Goal: Task Accomplishment & Management: Use online tool/utility

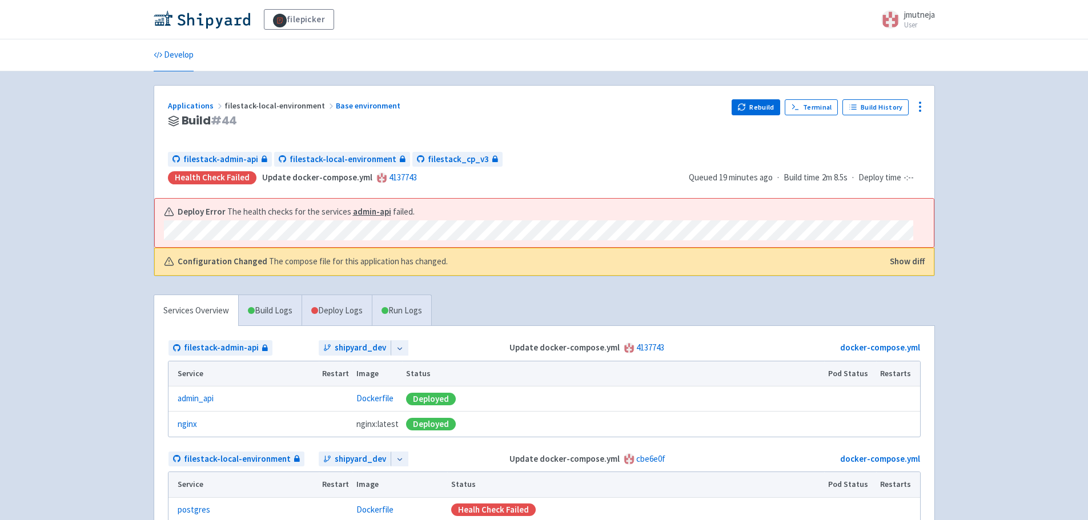
click at [269, 105] on span "filestack-local-environment" at bounding box center [280, 106] width 111 height 10
click at [1029, 196] on div "filepicker jmutneja User Profile Sign out Develop" at bounding box center [544, 383] width 1088 height 766
click at [326, 323] on link "Deploy Logs" at bounding box center [337, 310] width 70 height 31
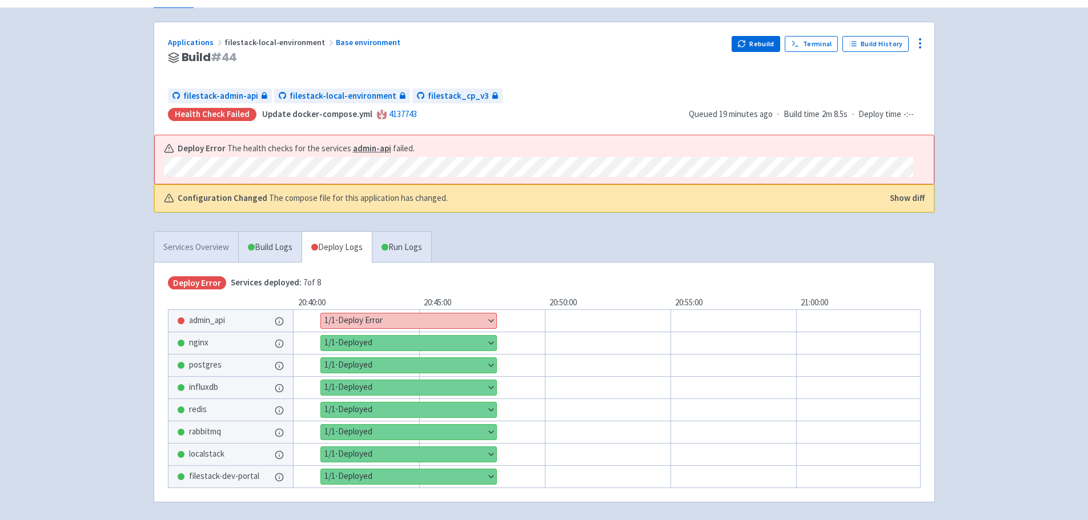
scroll to position [112, 0]
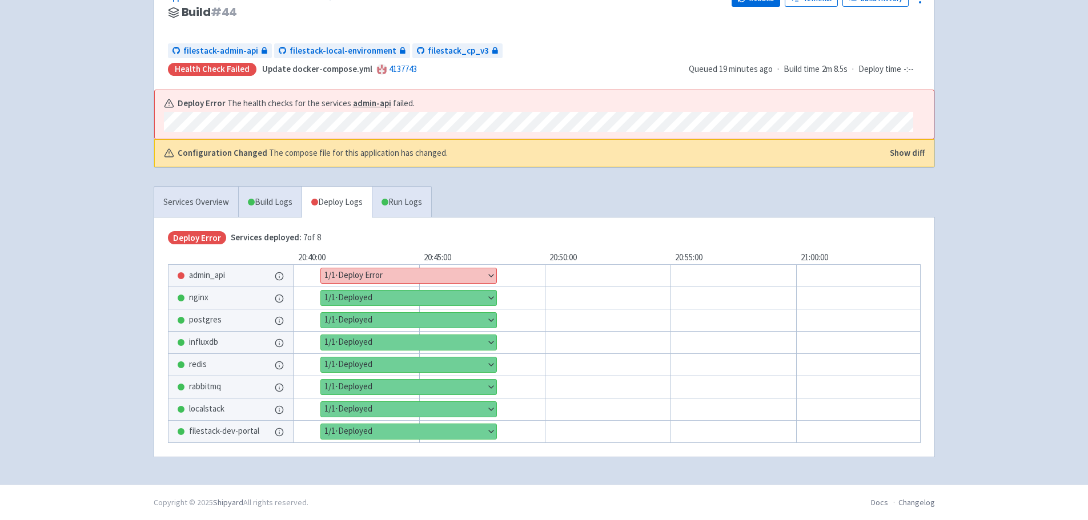
click at [375, 269] on button "Show details" at bounding box center [408, 276] width 175 height 15
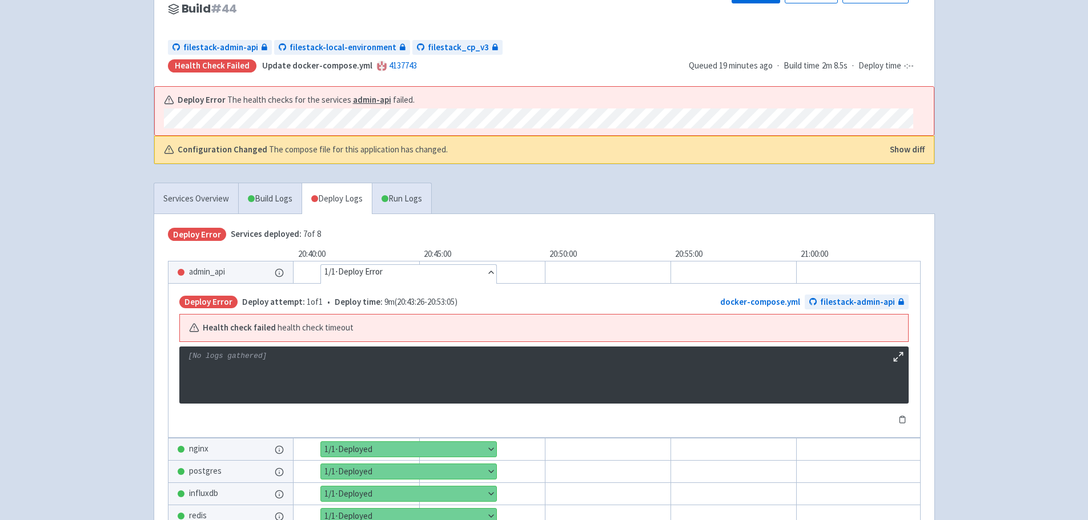
click at [375, 267] on button "Hide details" at bounding box center [408, 272] width 175 height 15
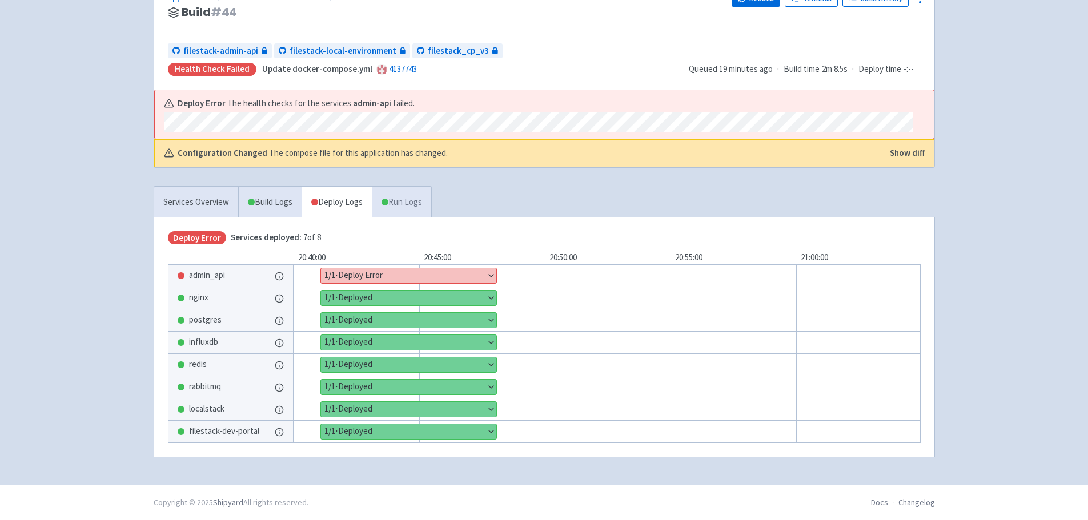
click at [392, 188] on link "Run Logs" at bounding box center [401, 202] width 59 height 31
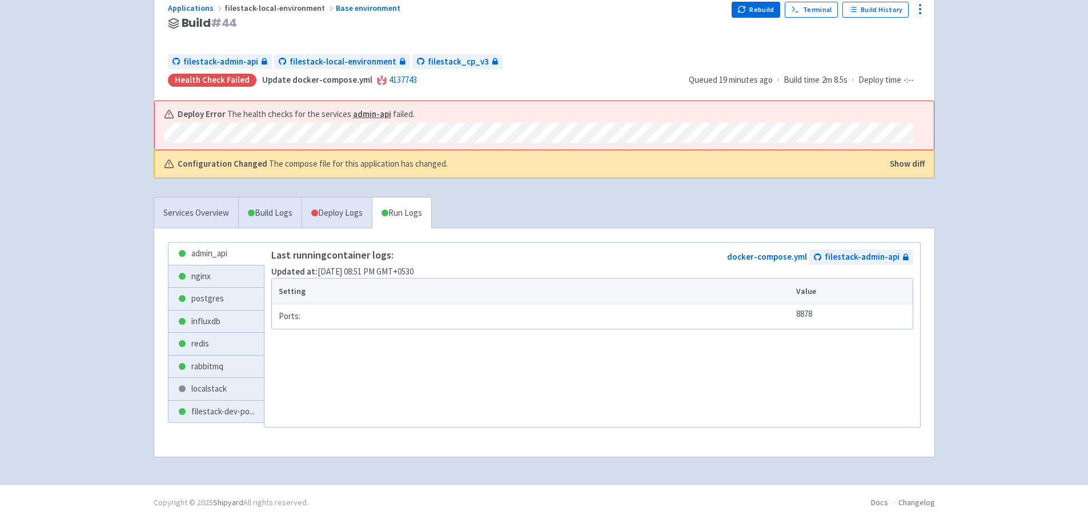
scroll to position [98, 0]
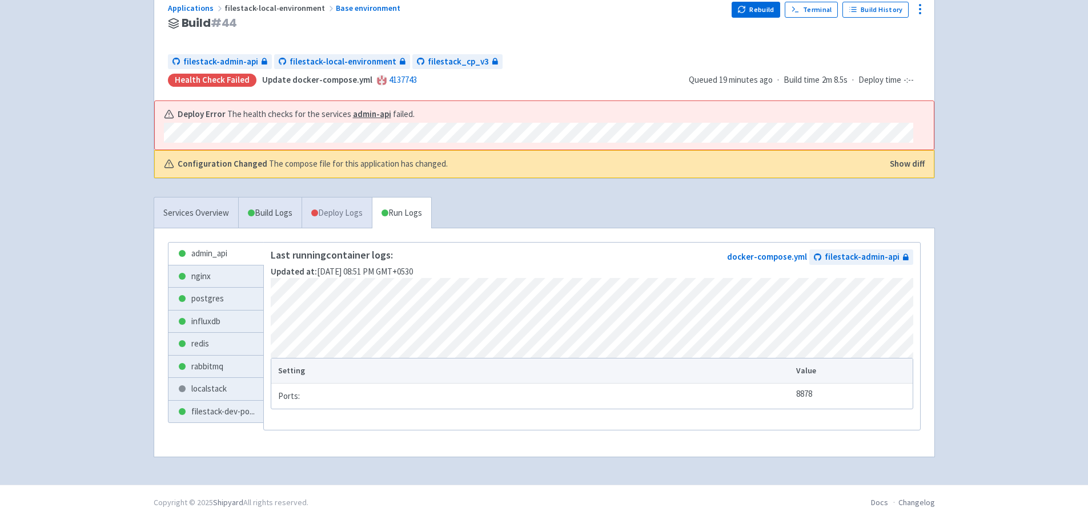
click at [363, 219] on link "Deploy Logs" at bounding box center [337, 213] width 70 height 31
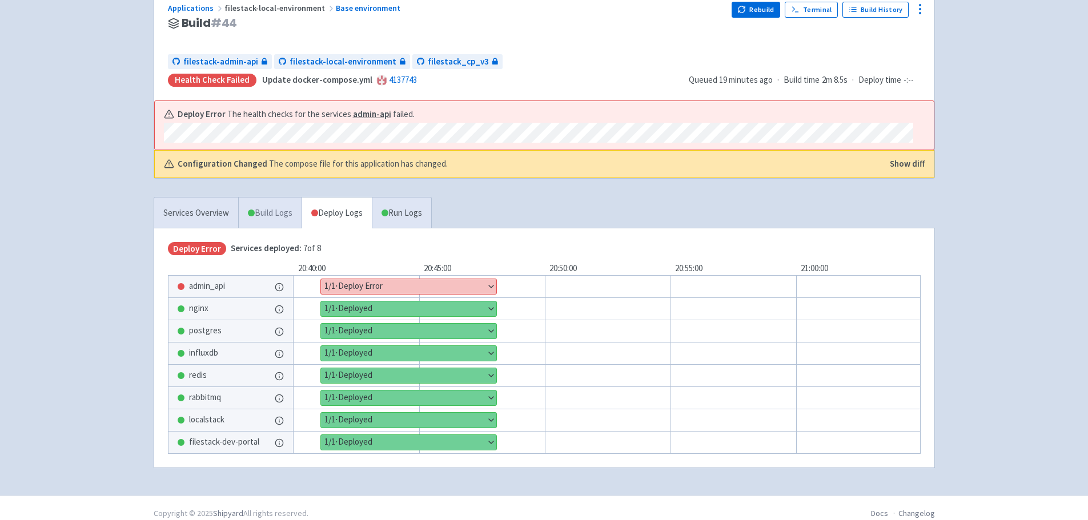
click at [281, 213] on link "Build Logs" at bounding box center [270, 213] width 63 height 31
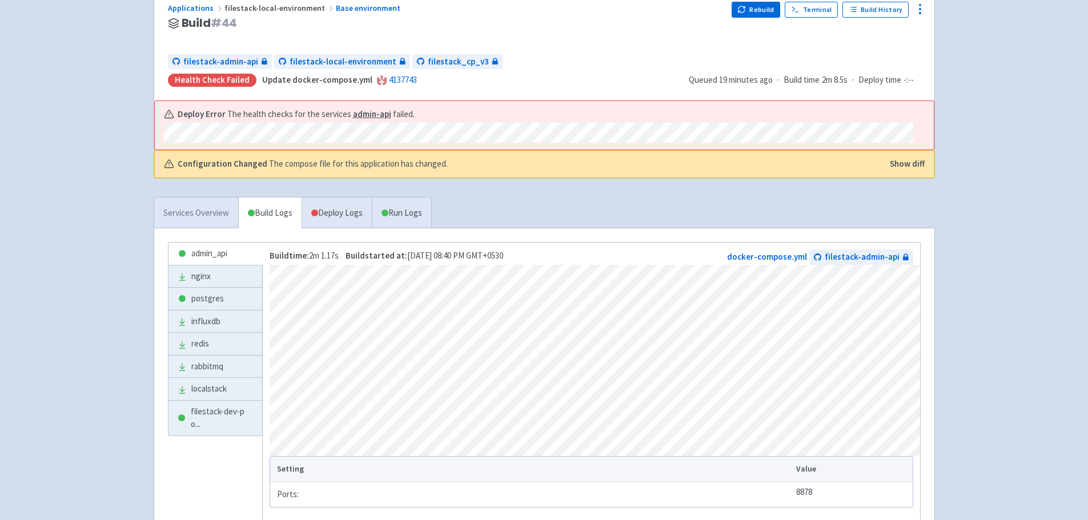
click at [221, 209] on link "Services Overview" at bounding box center [196, 213] width 84 height 31
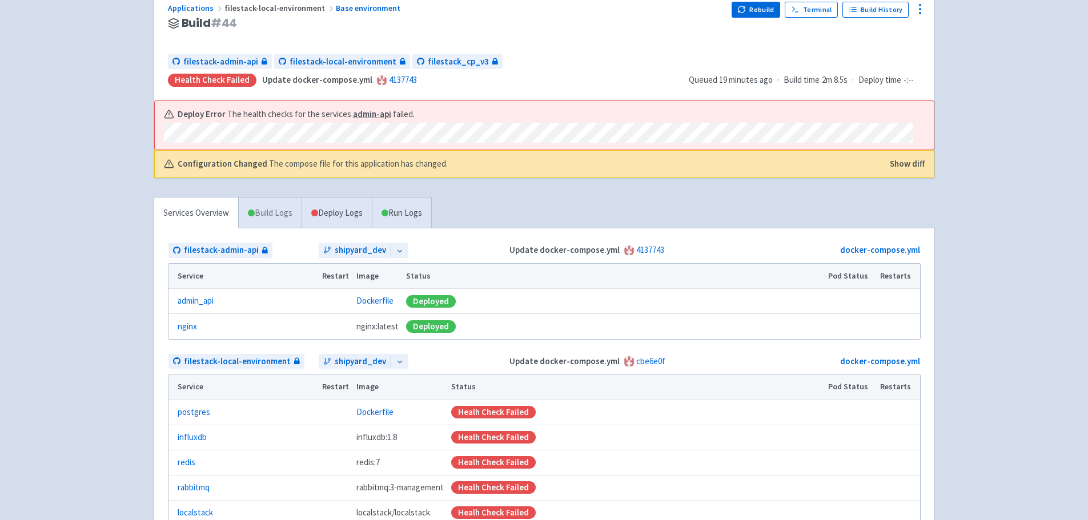
click at [270, 210] on link "Build Logs" at bounding box center [270, 213] width 63 height 31
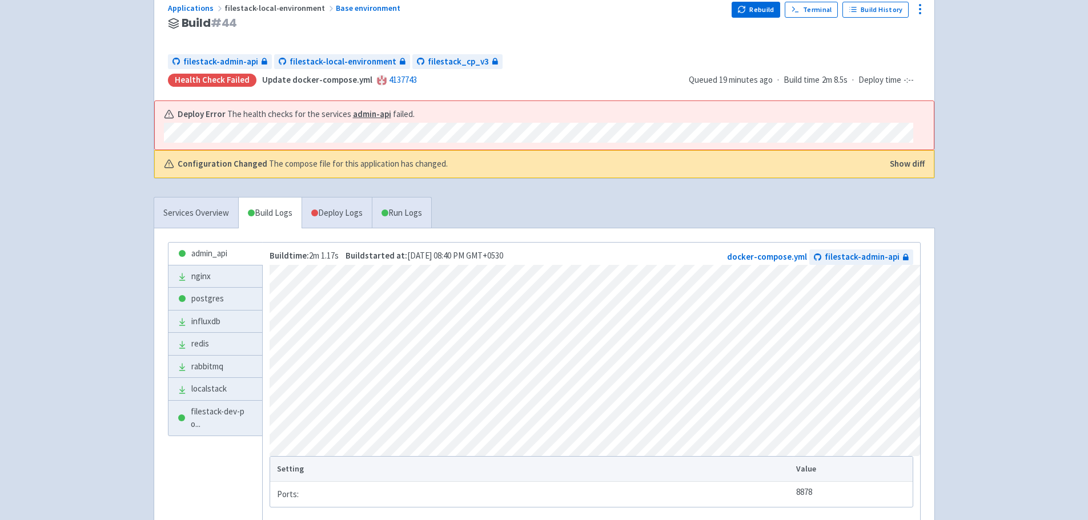
click at [210, 189] on div "Applications filestack-local-environment Base environment Build # 44 Rebuild Te…" at bounding box center [545, 272] width 782 height 570
click at [209, 206] on link "Services Overview" at bounding box center [196, 213] width 84 height 31
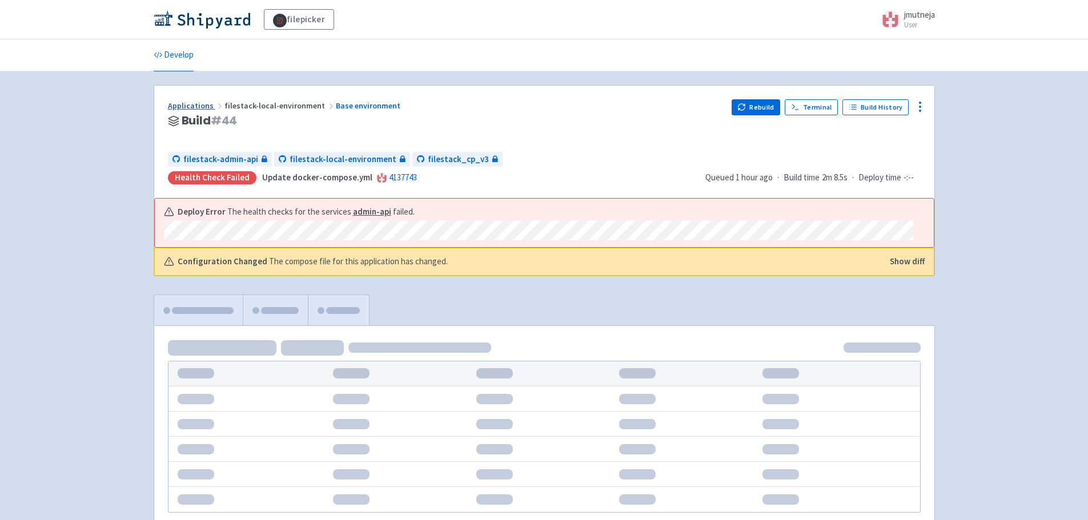
click at [207, 101] on link "Applications" at bounding box center [196, 106] width 57 height 10
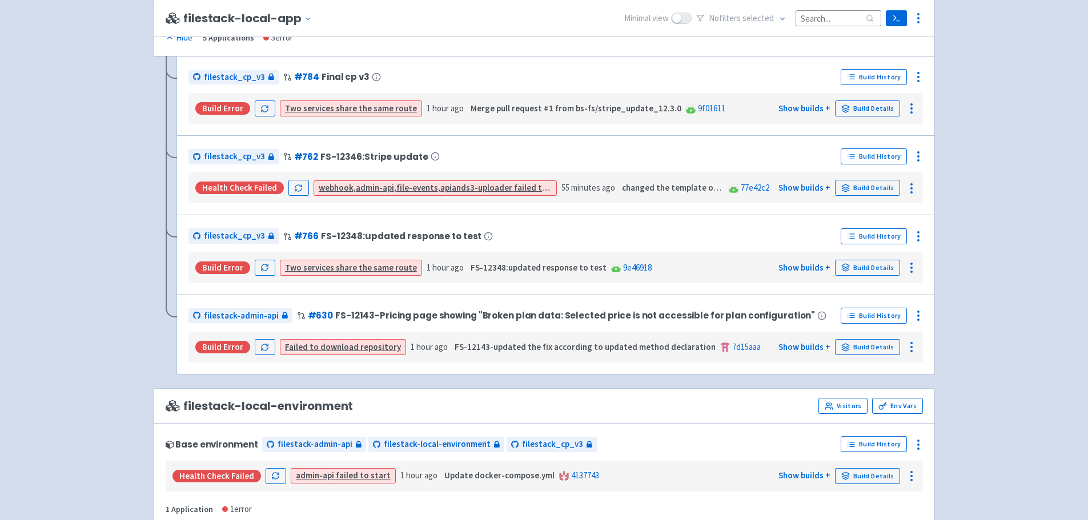
scroll to position [799, 0]
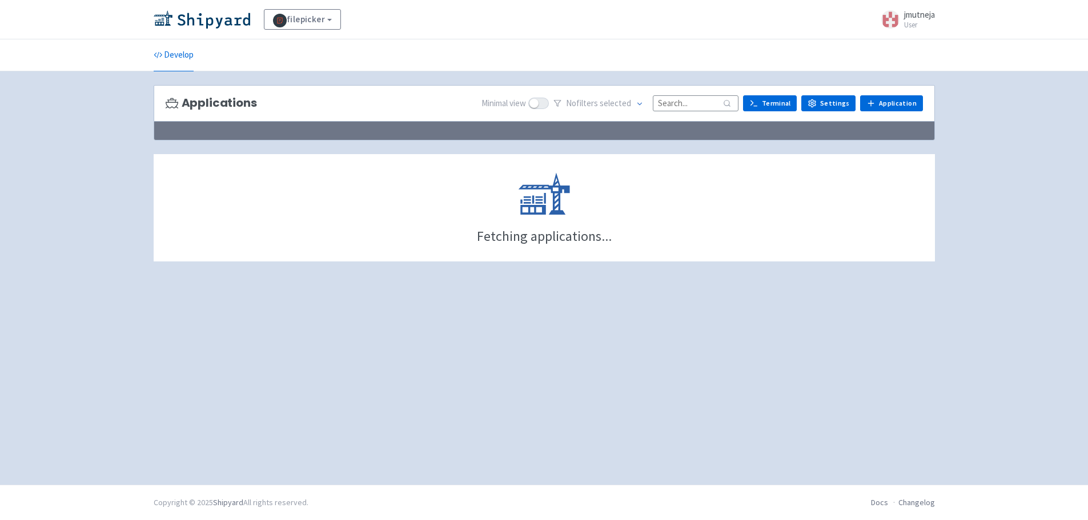
click at [1042, 271] on div "filepicker View Organizations jmutneja User Profile Sign out Develop" at bounding box center [544, 242] width 1088 height 485
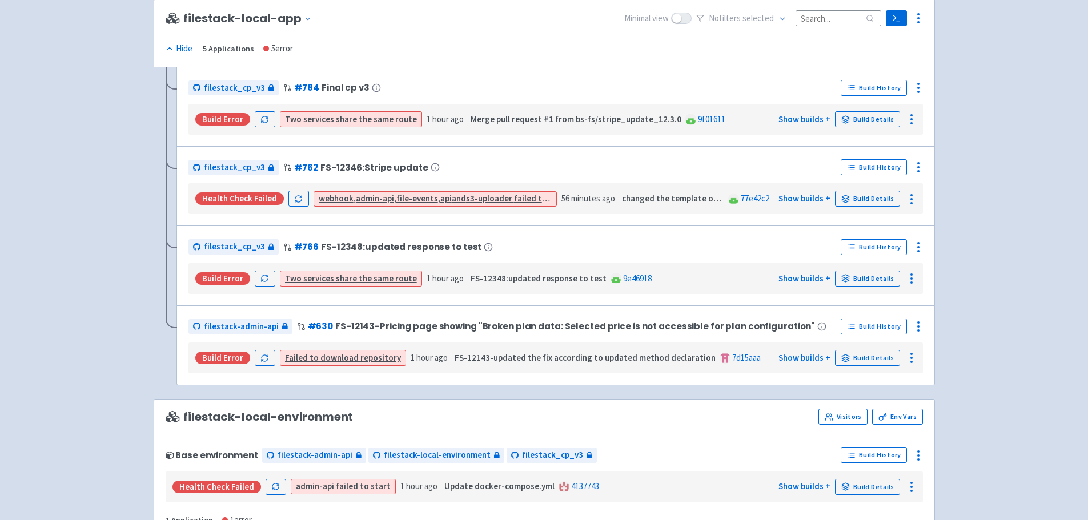
scroll to position [800, 0]
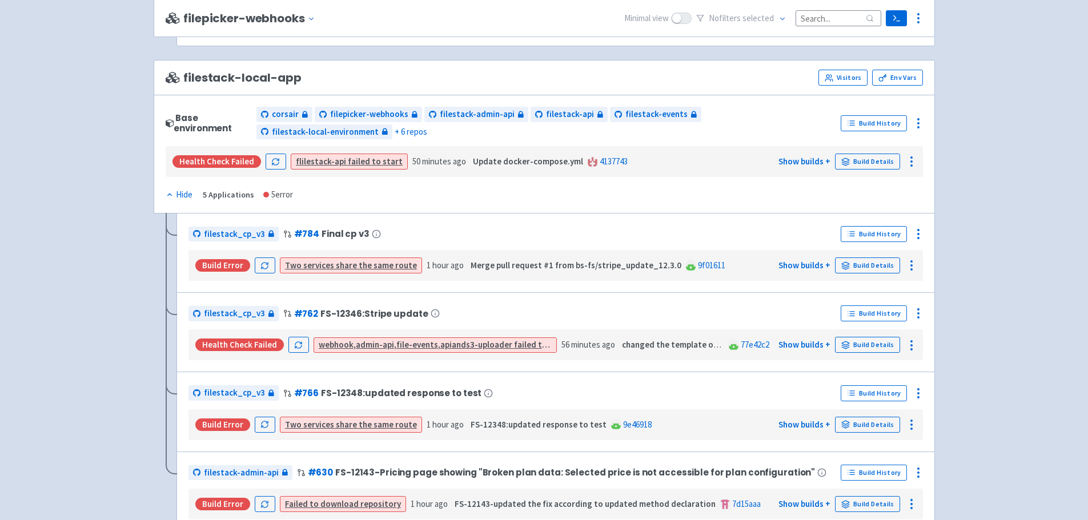
click at [1027, 251] on div "filepicker View Organizations jmutneja User Profile Sign out Develop" at bounding box center [544, 268] width 1088 height 2137
click at [1011, 108] on div "filepicker View Organizations jmutneja User Profile Sign out Develop" at bounding box center [544, 268] width 1088 height 2137
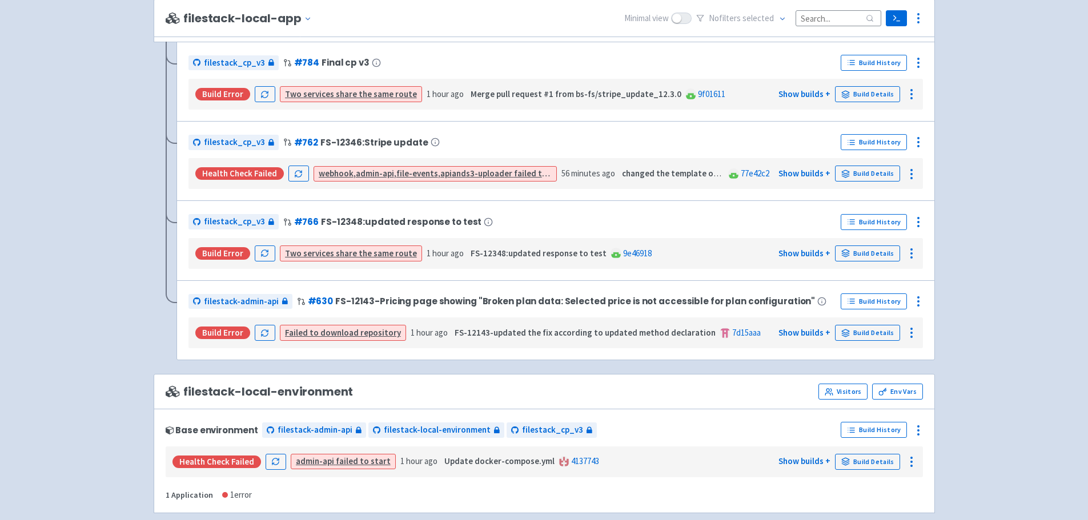
scroll to position [1143, 0]
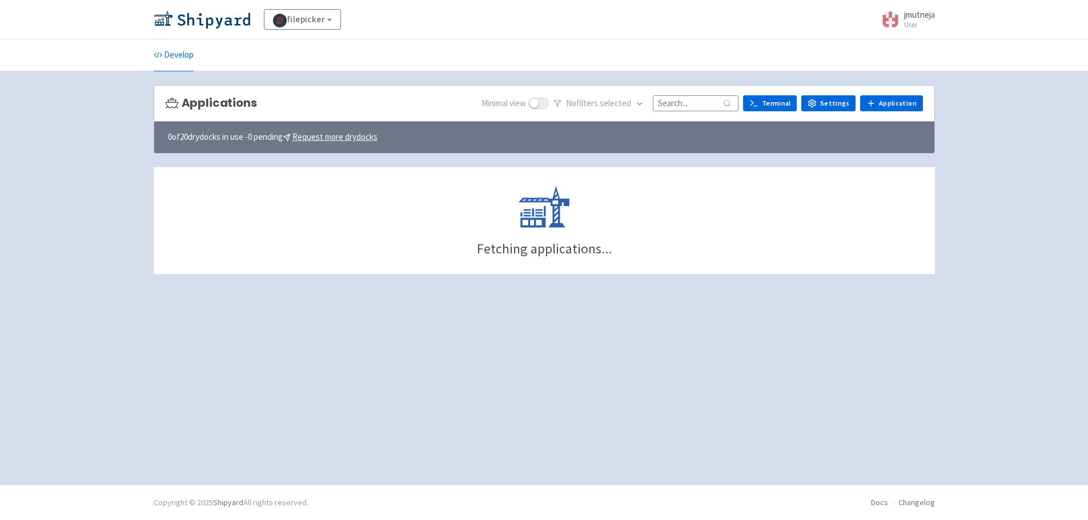
drag, startPoint x: 550, startPoint y: 103, endPoint x: 560, endPoint y: 111, distance: 13.0
click at [560, 111] on div "Minimal view No filter s selected Terminal Settings Application Terminal" at bounding box center [702, 104] width 441 height 18
drag, startPoint x: 543, startPoint y: 103, endPoint x: 575, endPoint y: 146, distance: 53.5
click at [575, 146] on div "Applications Minimal view No filter s selected Terminal Settings Application Te…" at bounding box center [545, 119] width 782 height 69
click at [540, 104] on span at bounding box center [538, 103] width 21 height 11
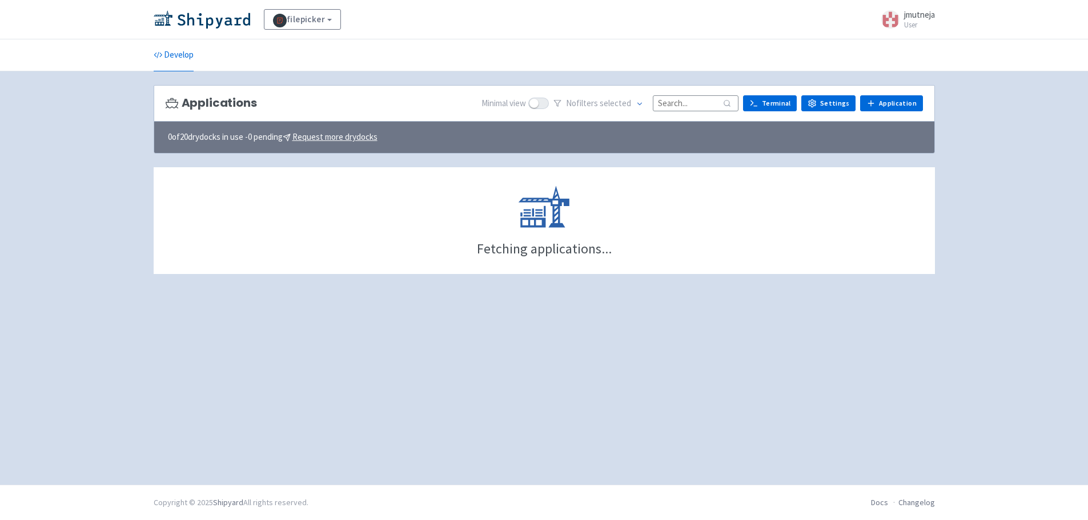
click at [536, 104] on input "checkbox" at bounding box center [531, 102] width 7 height 7
click at [547, 102] on span at bounding box center [538, 103] width 21 height 11
click at [536, 102] on input "checkbox" at bounding box center [531, 102] width 7 height 7
checkbox input "false"
drag, startPoint x: 973, startPoint y: 253, endPoint x: 931, endPoint y: 453, distance: 204.8
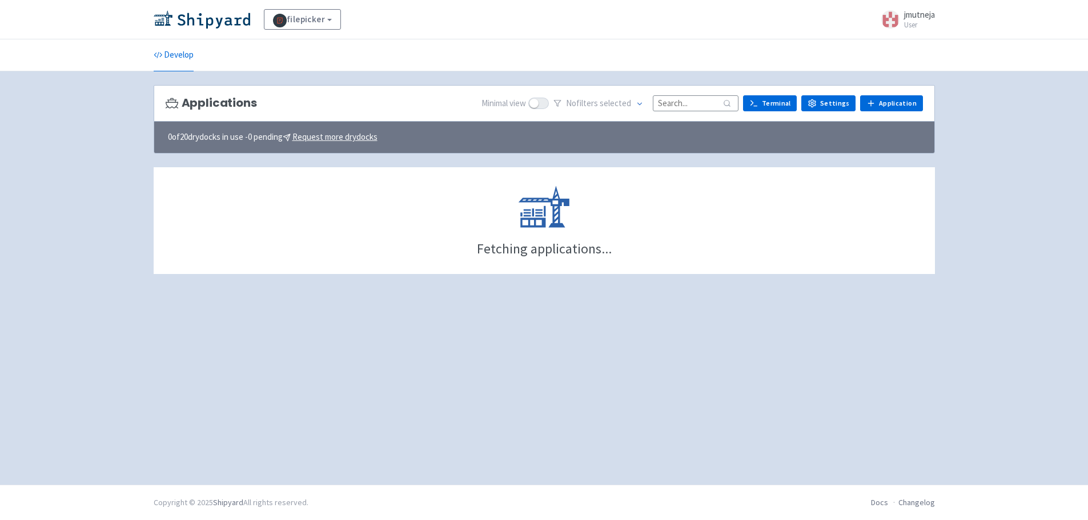
click at [973, 256] on div "filepicker View Organizations jmutneja User Profile Sign out Develop" at bounding box center [544, 242] width 1088 height 485
click at [1019, 278] on div "filepicker View Organizations jmutneja User Profile Sign out Develop" at bounding box center [544, 242] width 1088 height 485
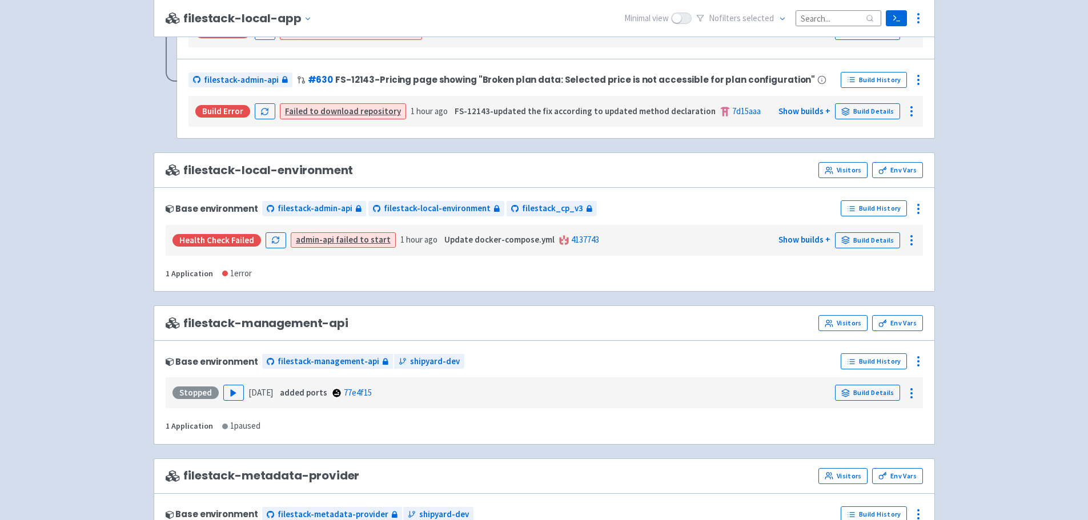
scroll to position [1148, 0]
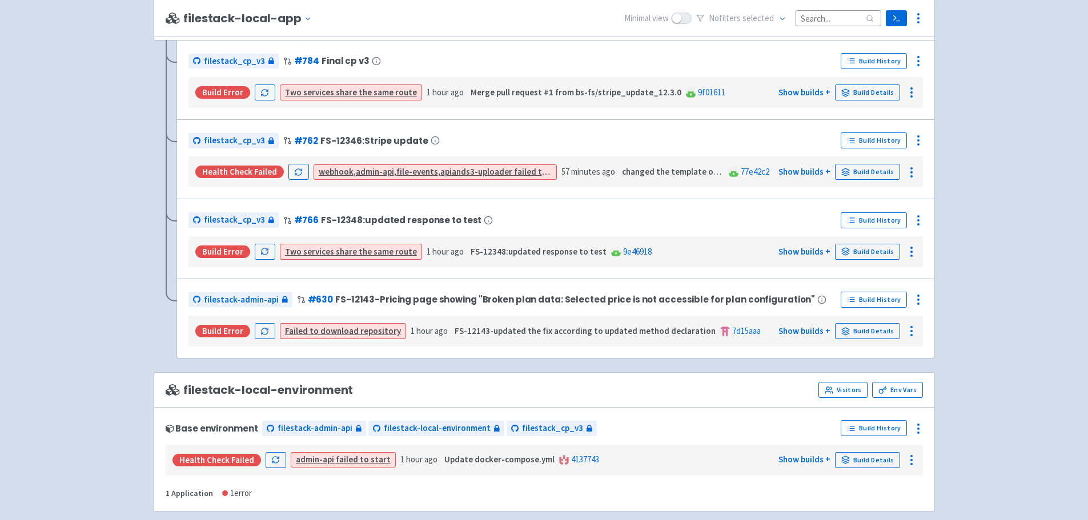
scroll to position [976, 0]
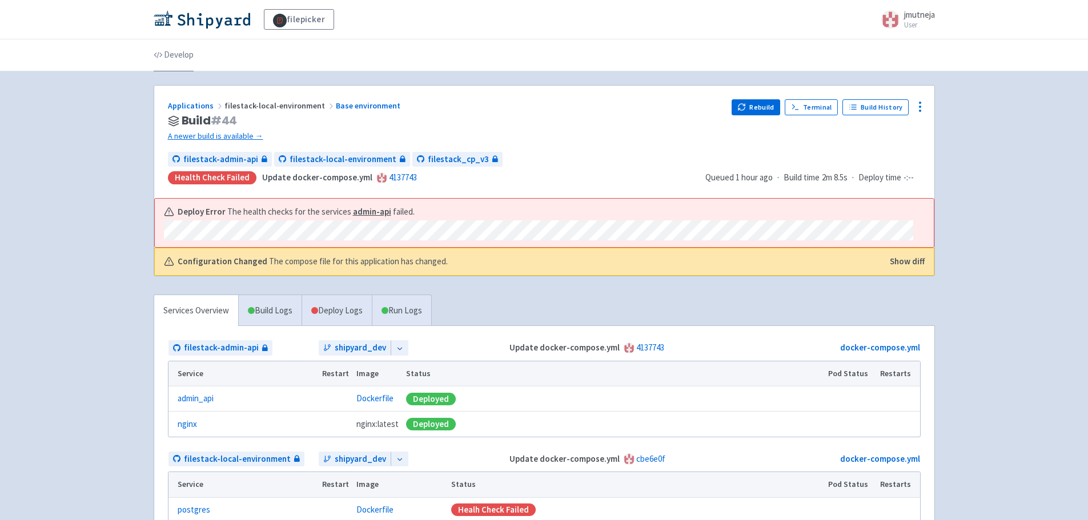
click at [172, 57] on link "Develop" at bounding box center [174, 55] width 40 height 32
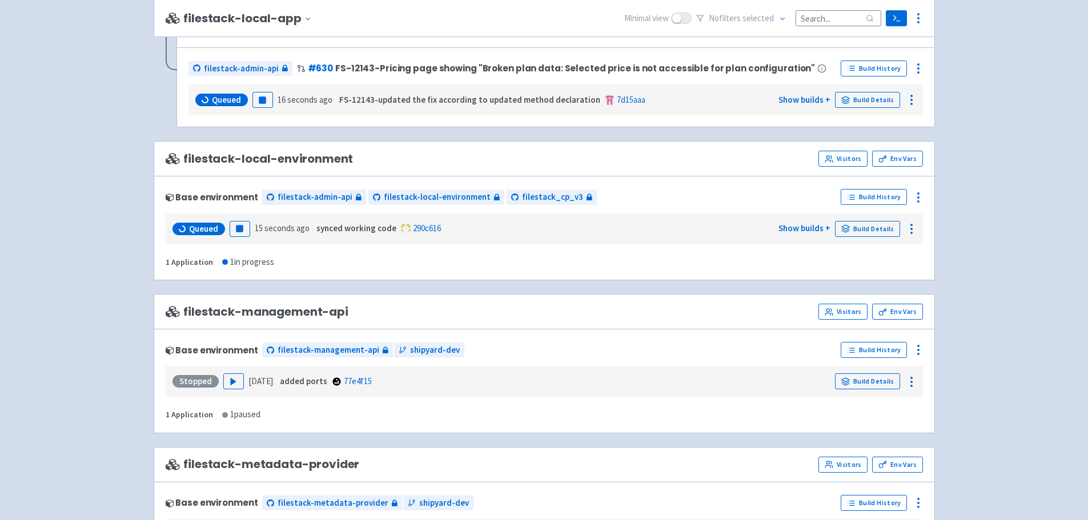
scroll to position [1314, 0]
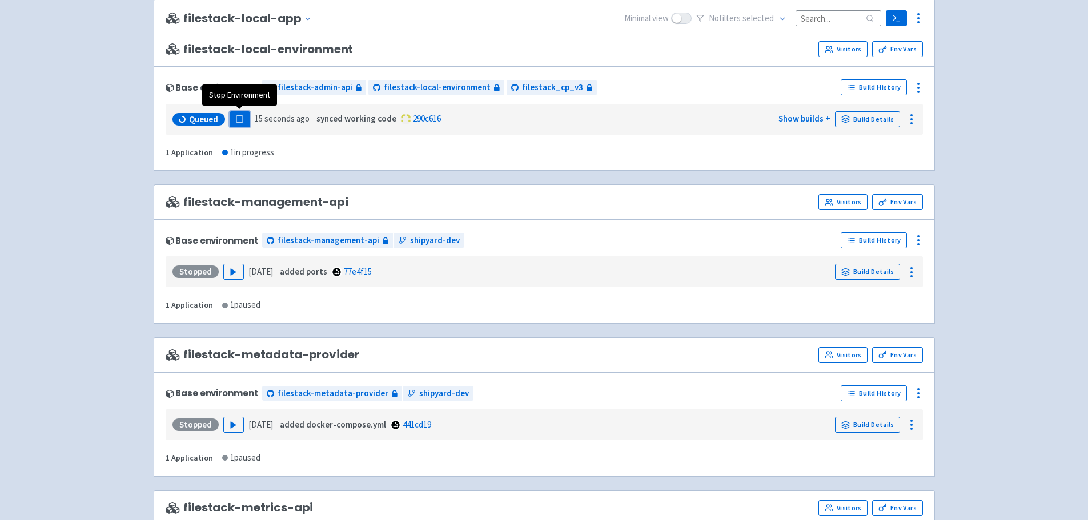
click at [231, 122] on button "Pause" at bounding box center [240, 119] width 21 height 16
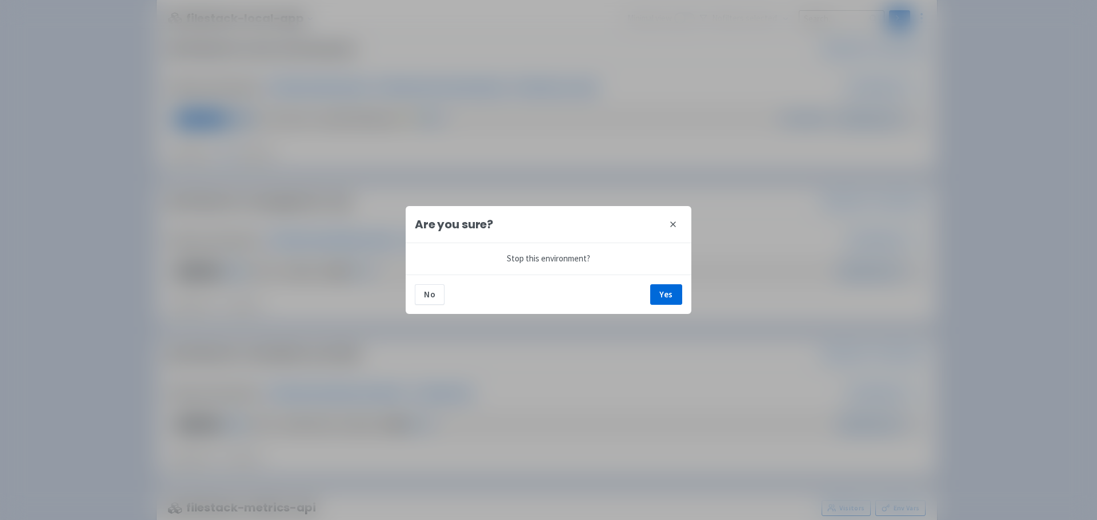
click at [646, 298] on div "No Yes" at bounding box center [549, 294] width 286 height 39
click at [649, 298] on div "No Yes" at bounding box center [549, 294] width 286 height 39
click at [658, 293] on button "Yes" at bounding box center [666, 295] width 32 height 21
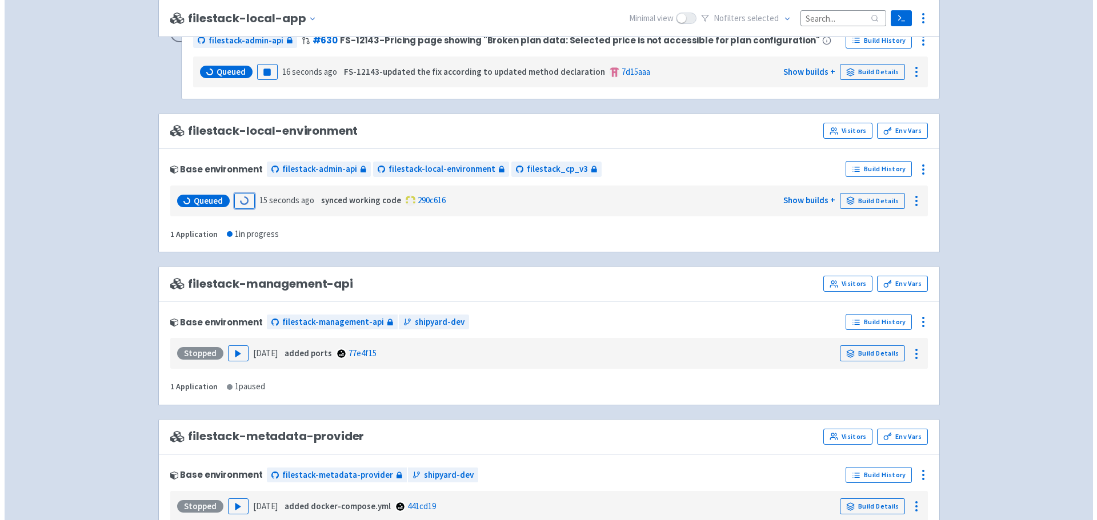
scroll to position [1200, 0]
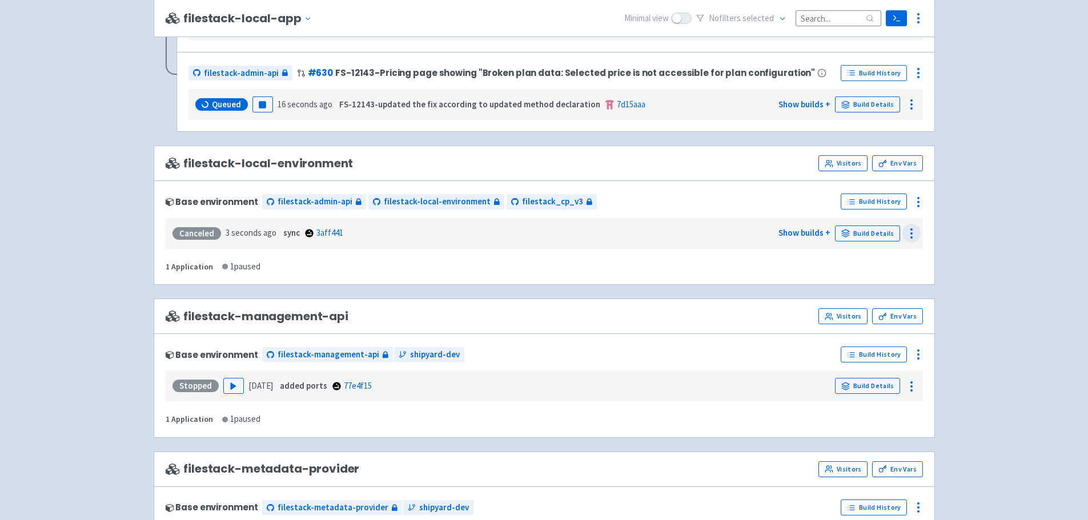
click at [907, 237] on icon at bounding box center [912, 234] width 14 height 14
click at [920, 199] on icon at bounding box center [919, 202] width 14 height 14
click at [885, 301] on span "Rebuild" at bounding box center [876, 309] width 76 height 16
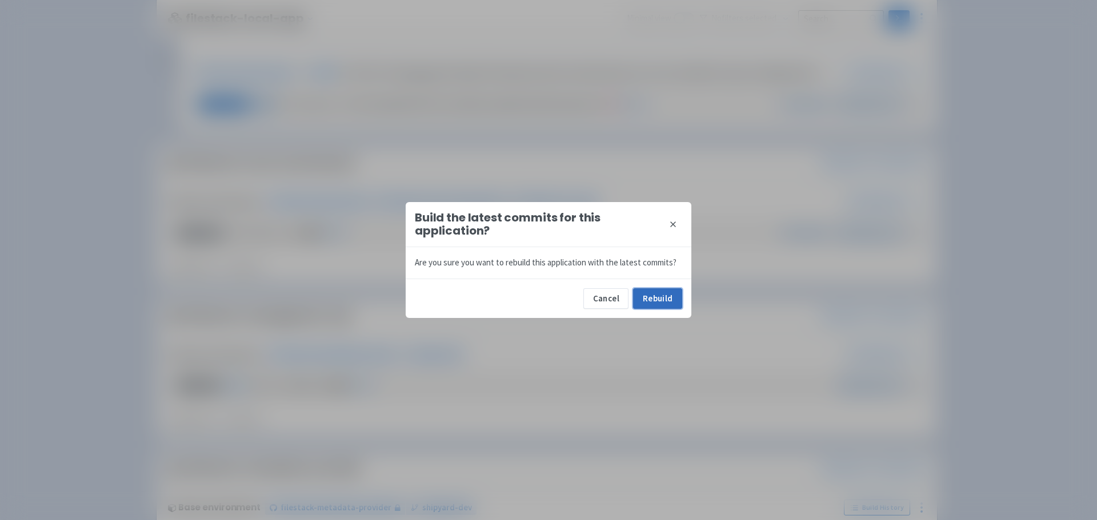
click at [648, 289] on button "Rebuild" at bounding box center [657, 299] width 49 height 21
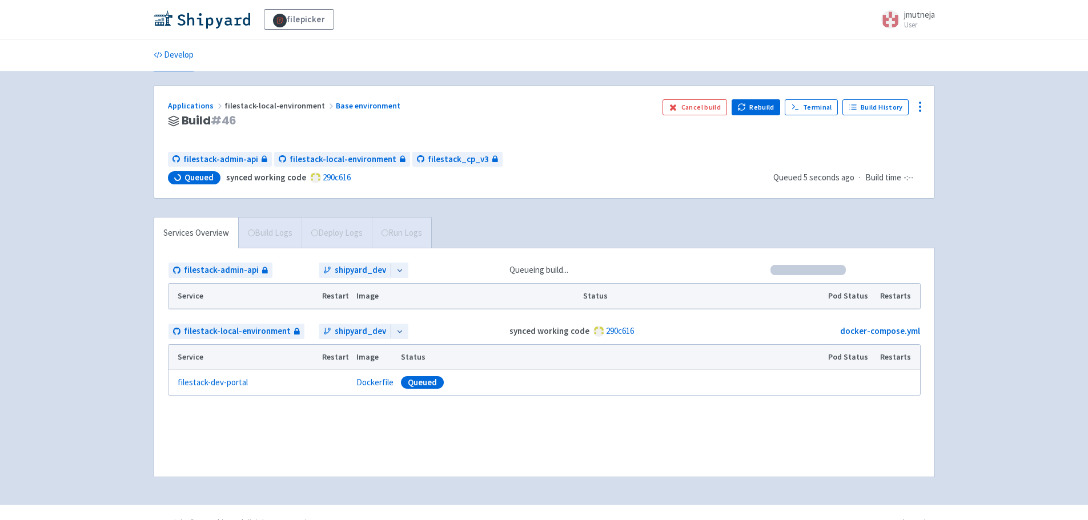
click at [401, 223] on div "Services Overview Build Logs Deploy Logs Run Logs" at bounding box center [293, 232] width 278 height 31
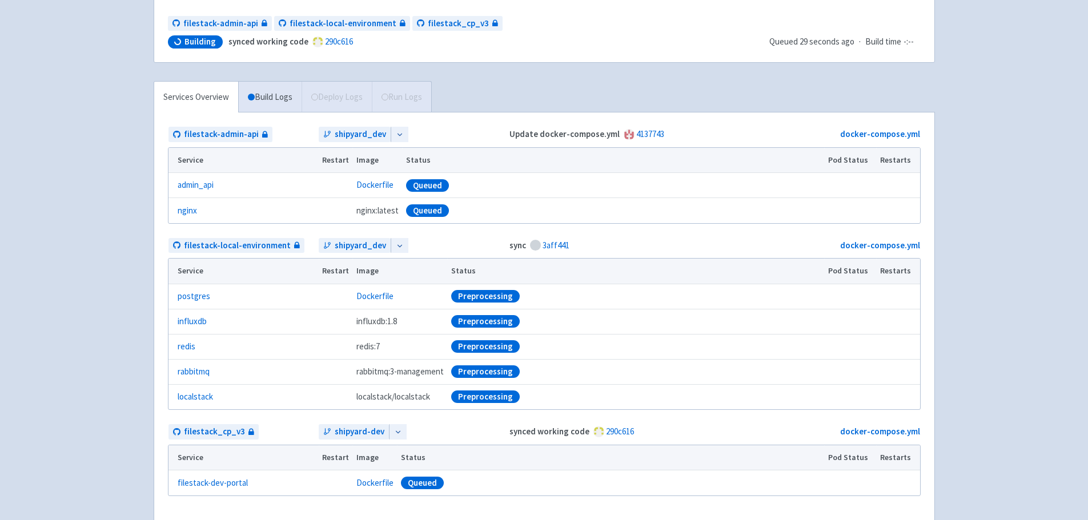
scroll to position [203, 0]
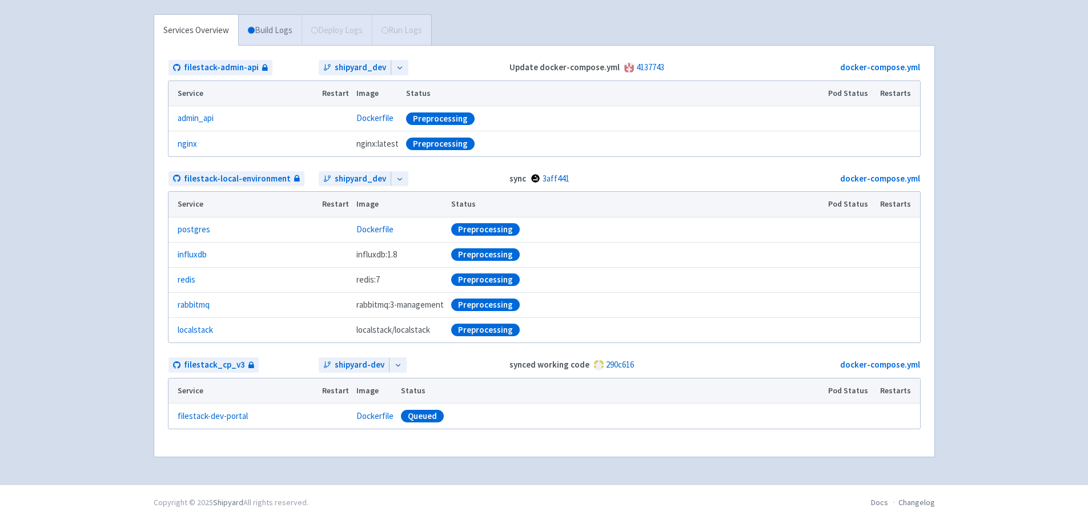
click at [271, 42] on link "Build Logs" at bounding box center [270, 30] width 63 height 31
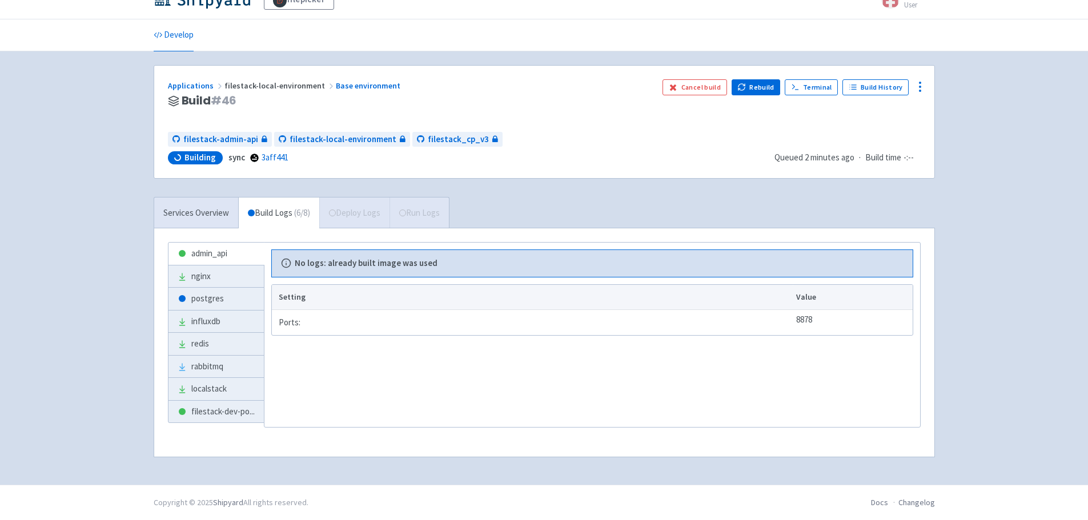
scroll to position [81, 0]
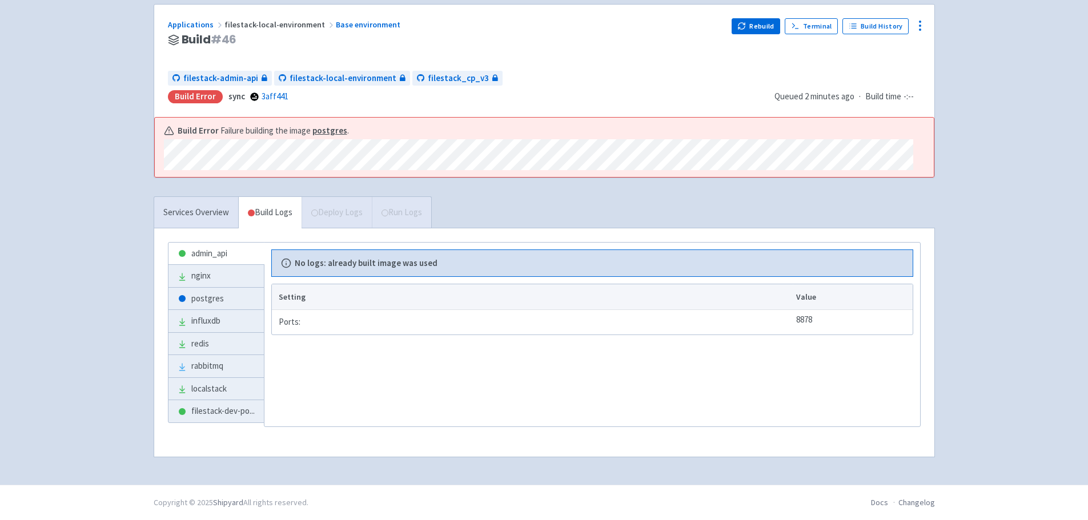
click at [544, 159] on div "Build Error Failure building the image postgres ." at bounding box center [544, 148] width 779 height 60
click at [552, 163] on div "Build Error Failure building the image postgres ." at bounding box center [539, 148] width 750 height 46
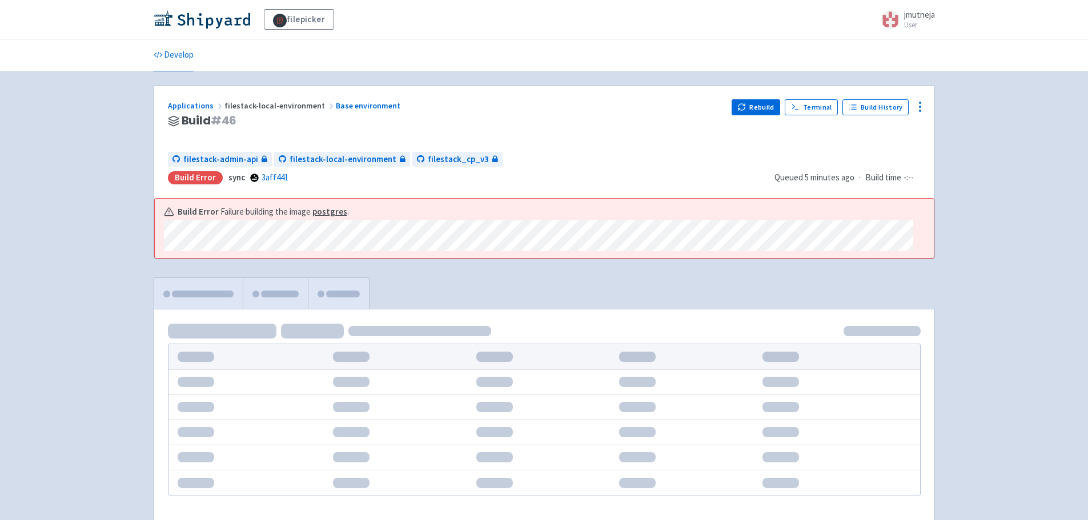
scroll to position [80, 0]
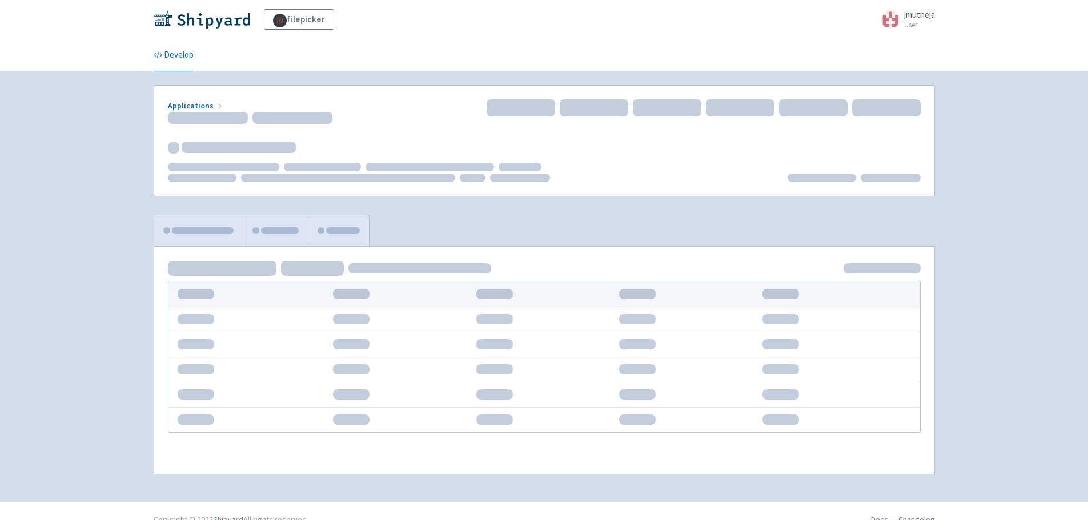
scroll to position [17, 0]
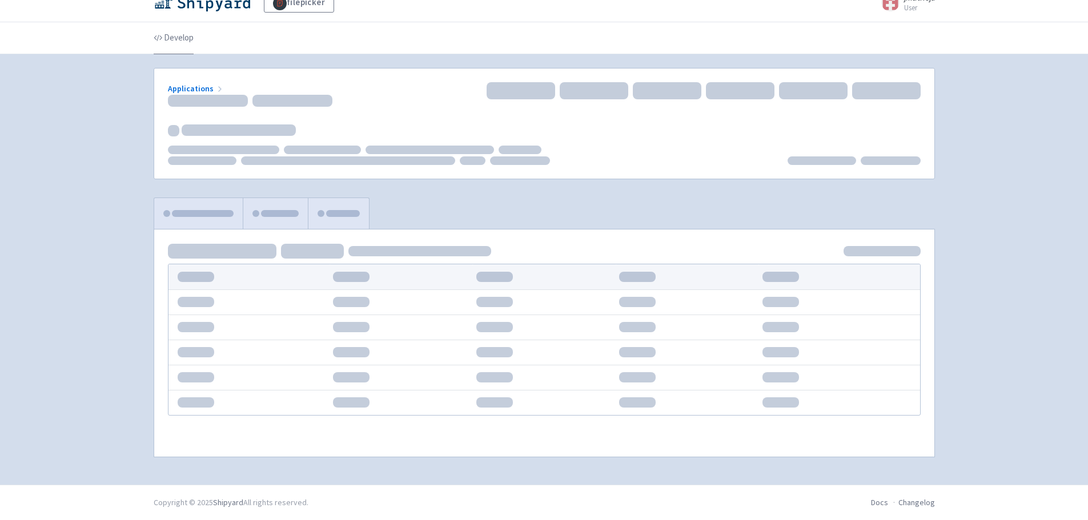
click at [177, 41] on link "Develop" at bounding box center [174, 38] width 40 height 32
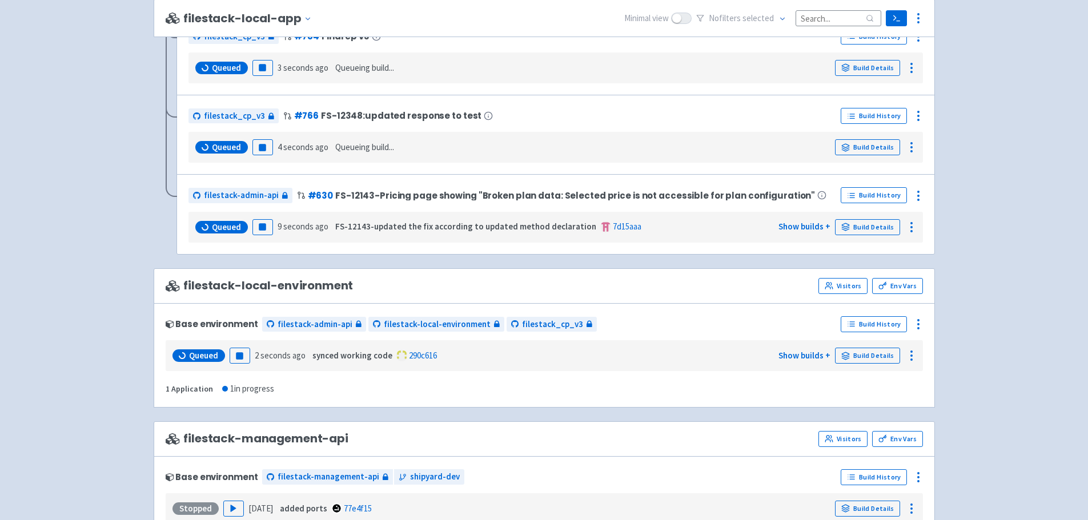
scroll to position [1110, 0]
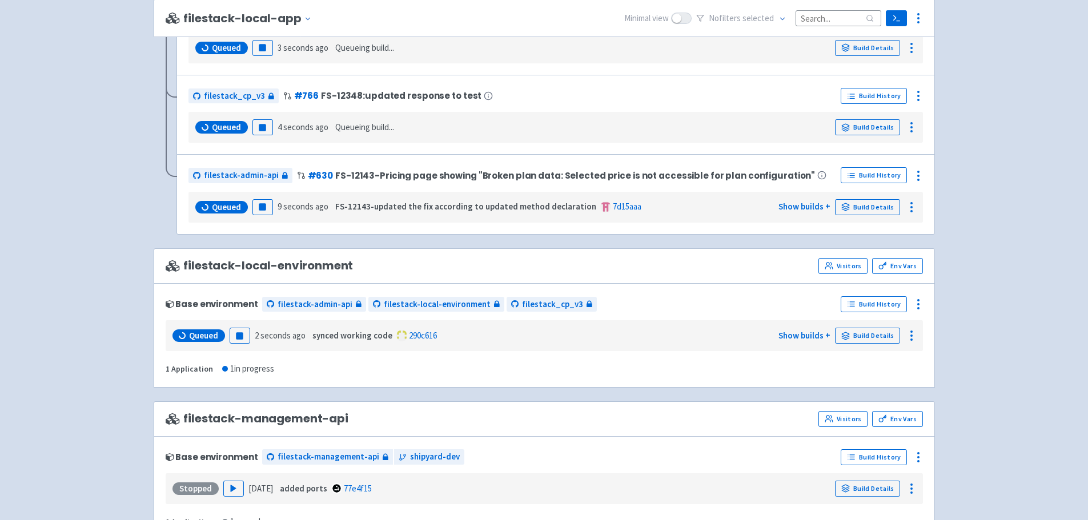
click at [203, 333] on span "Queued" at bounding box center [203, 335] width 29 height 11
click at [888, 335] on link "Build Details" at bounding box center [867, 336] width 65 height 16
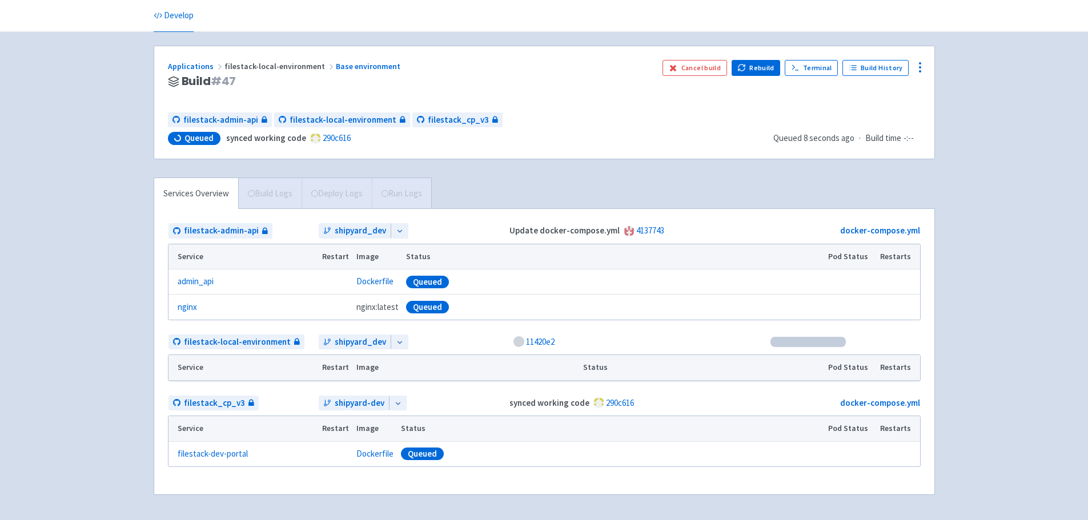
scroll to position [77, 0]
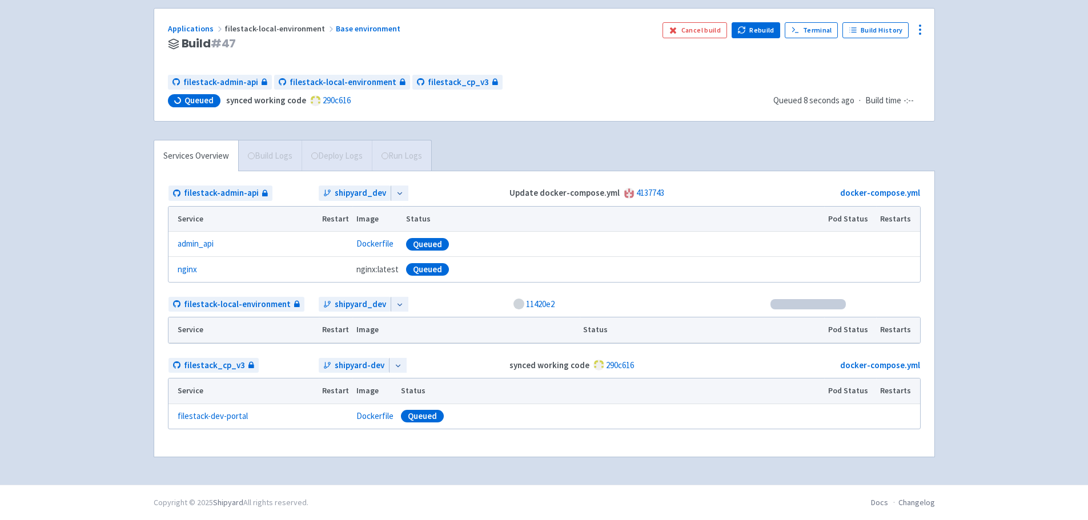
click at [283, 146] on span "Build Logs" at bounding box center [269, 156] width 63 height 31
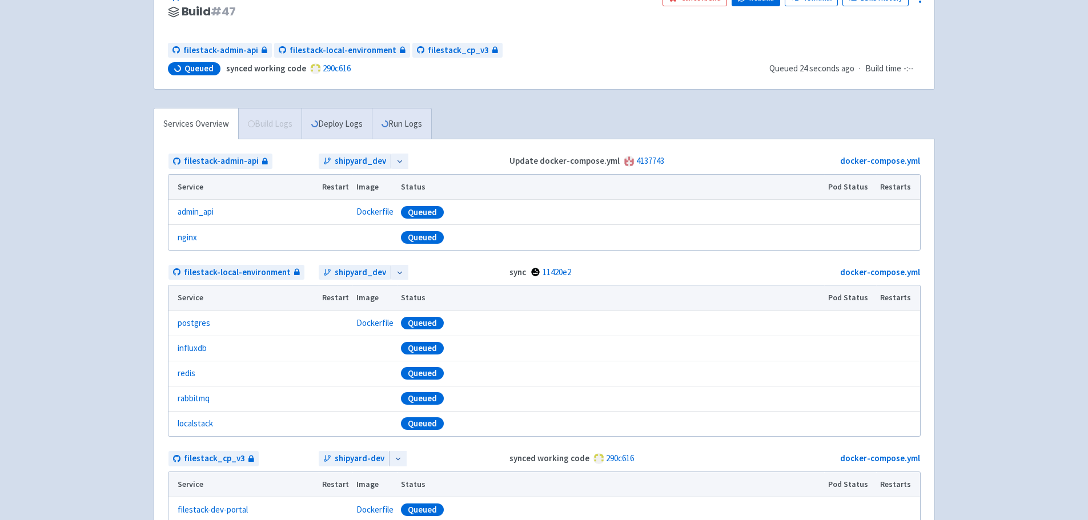
scroll to position [203, 0]
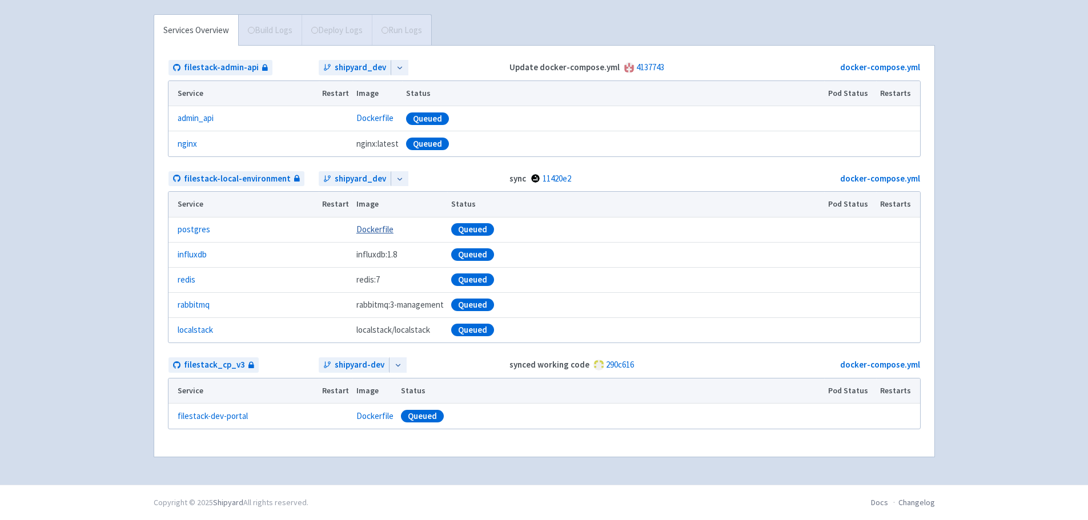
click at [364, 229] on link "Dockerfile" at bounding box center [374, 229] width 37 height 11
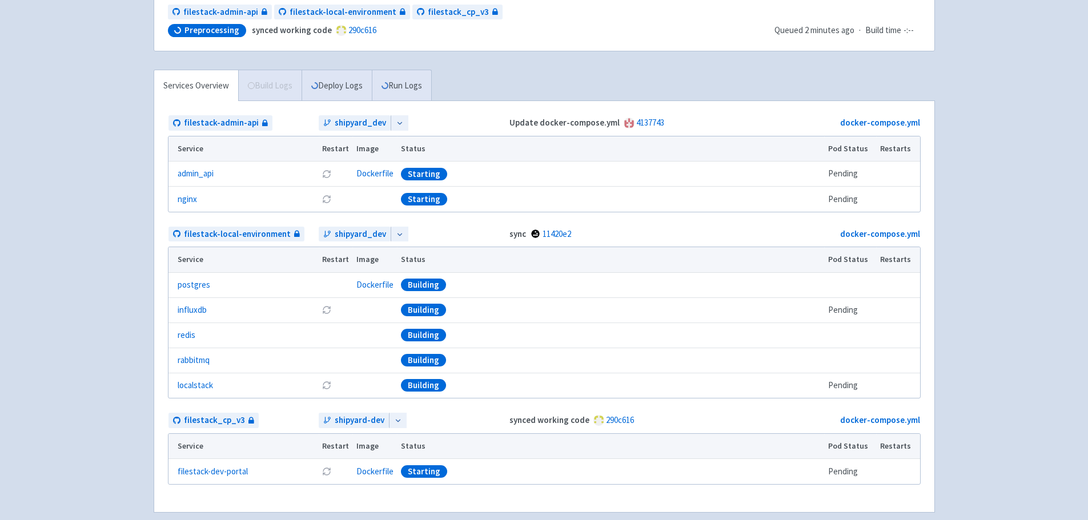
scroll to position [189, 0]
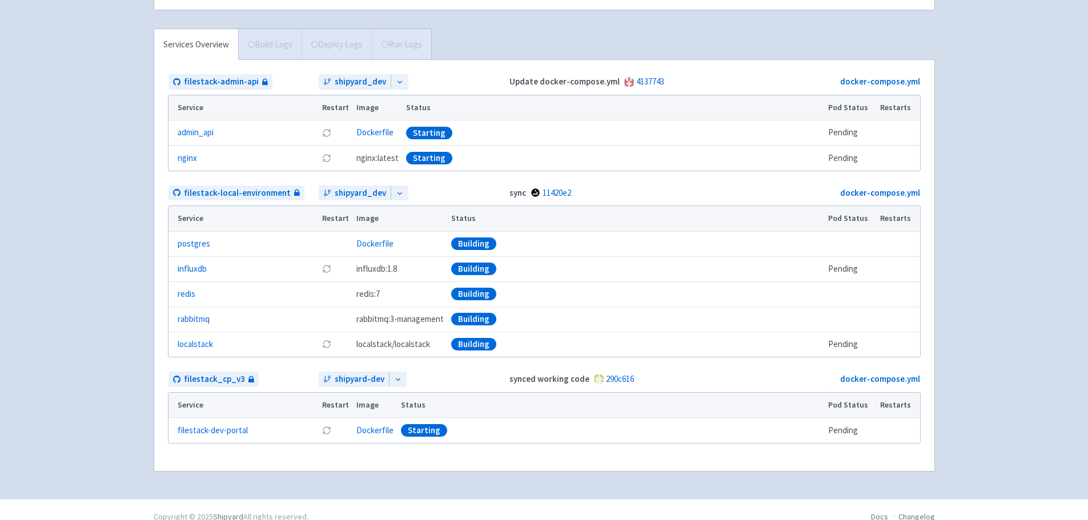
click at [278, 46] on span "Build Logs" at bounding box center [269, 44] width 63 height 31
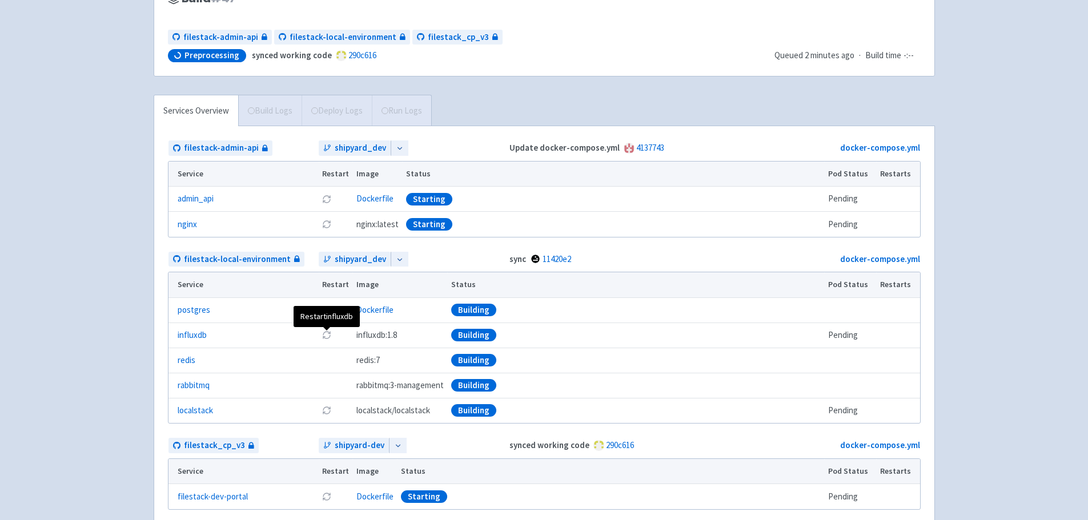
scroll to position [17, 0]
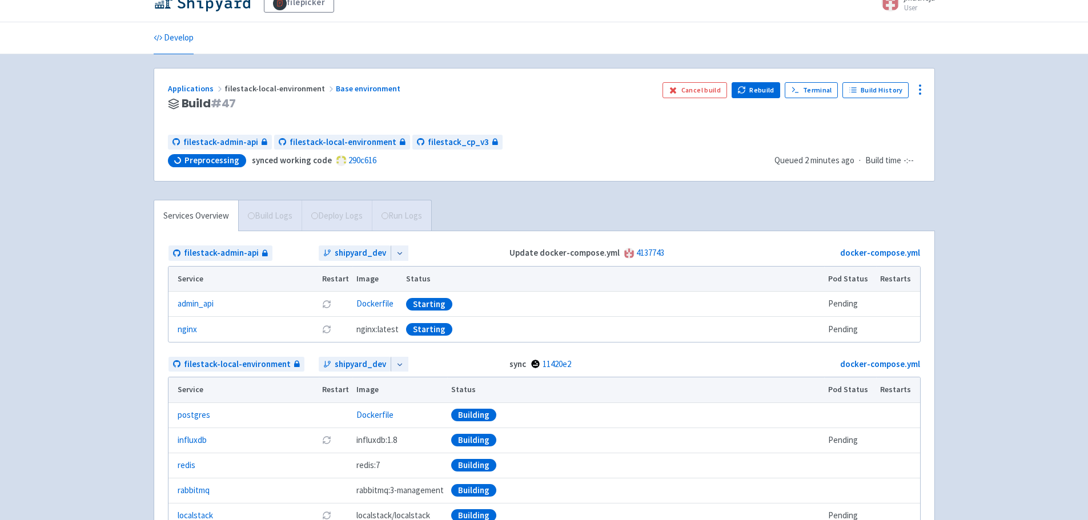
click at [295, 216] on span "Build Logs" at bounding box center [269, 216] width 63 height 31
click at [295, 217] on span "Build Logs" at bounding box center [269, 216] width 63 height 31
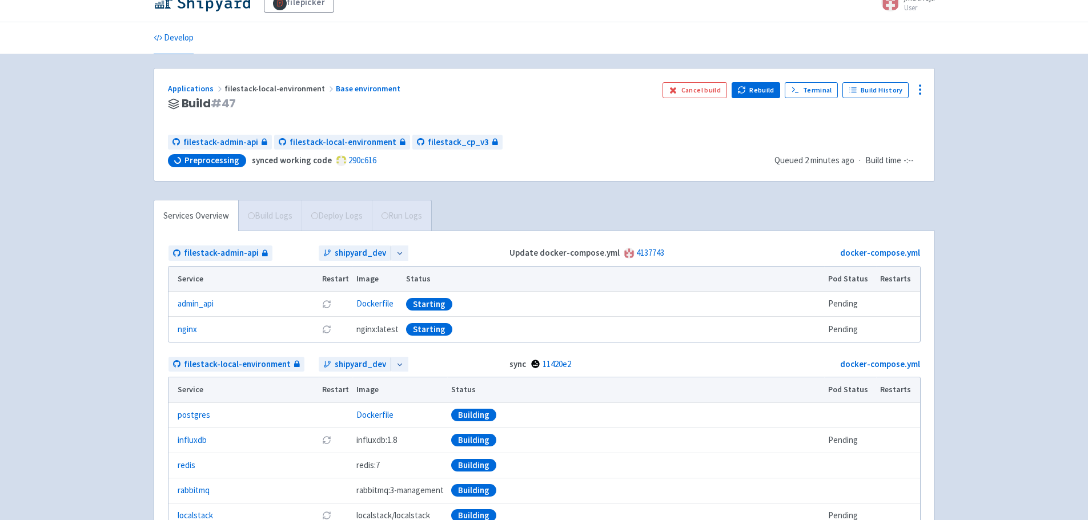
click at [295, 217] on span "Build Logs" at bounding box center [269, 216] width 63 height 31
click at [827, 96] on link "Terminal" at bounding box center [811, 90] width 53 height 16
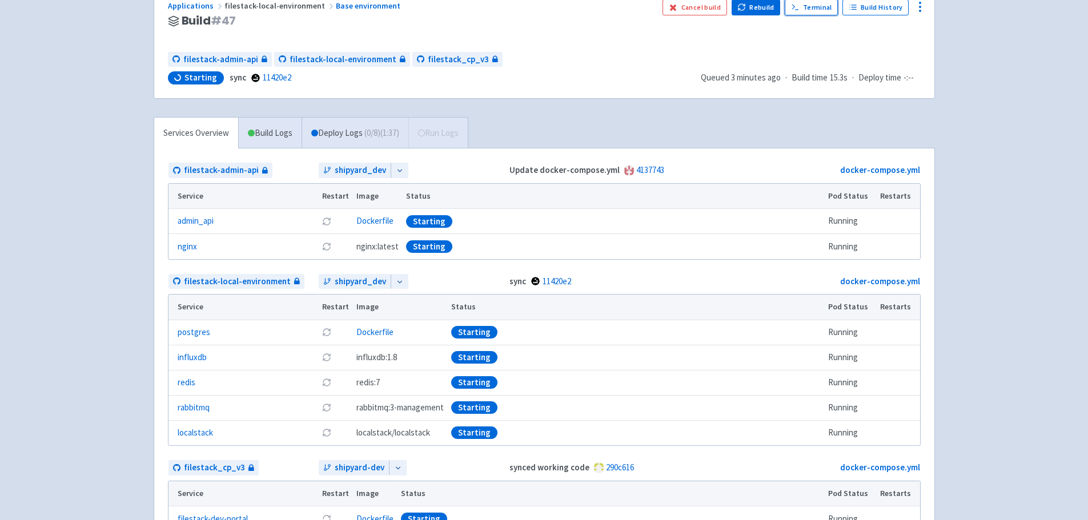
scroll to position [203, 0]
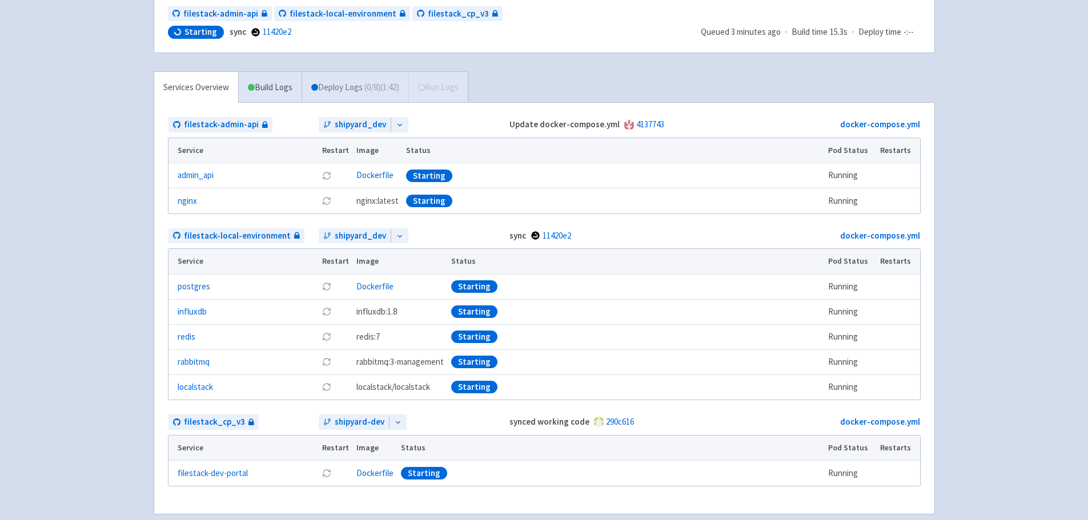
click at [384, 85] on span "( 0 / 8 ) (1:42)" at bounding box center [381, 87] width 35 height 13
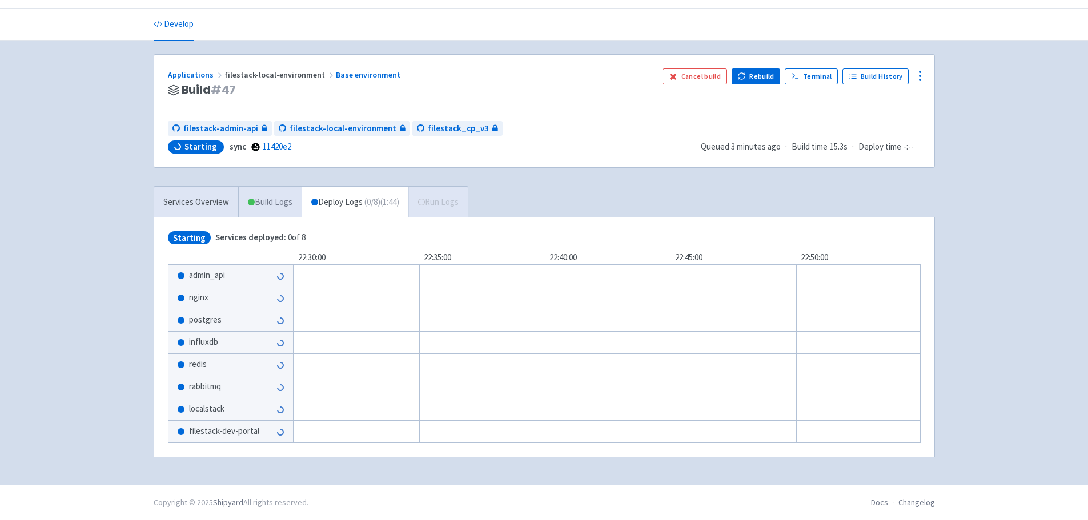
click at [287, 195] on link "Build Logs" at bounding box center [270, 202] width 63 height 31
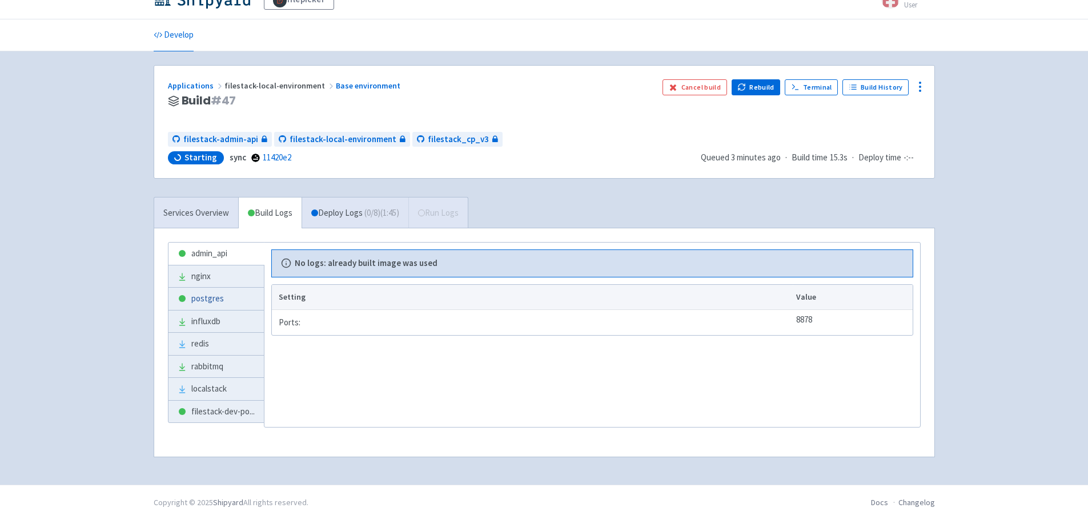
click at [223, 298] on link "postgres" at bounding box center [216, 299] width 95 height 22
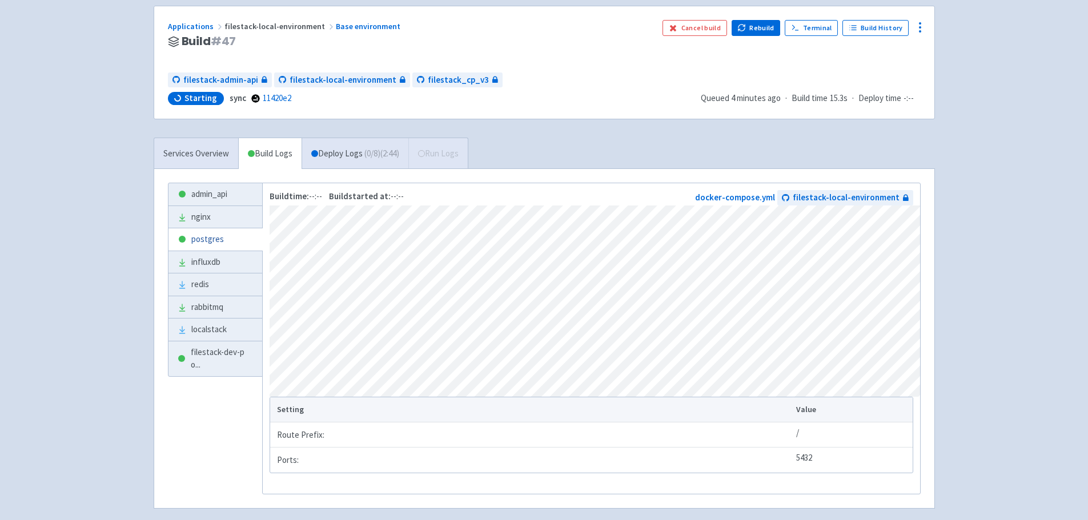
scroll to position [135, 0]
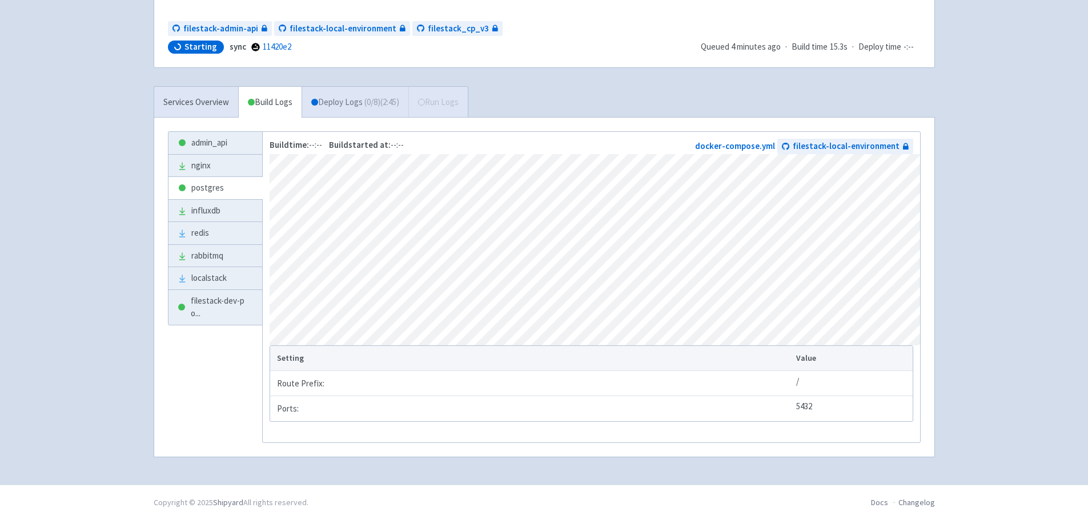
click at [374, 98] on span "( 0 / 8 ) (2:45)" at bounding box center [381, 102] width 35 height 13
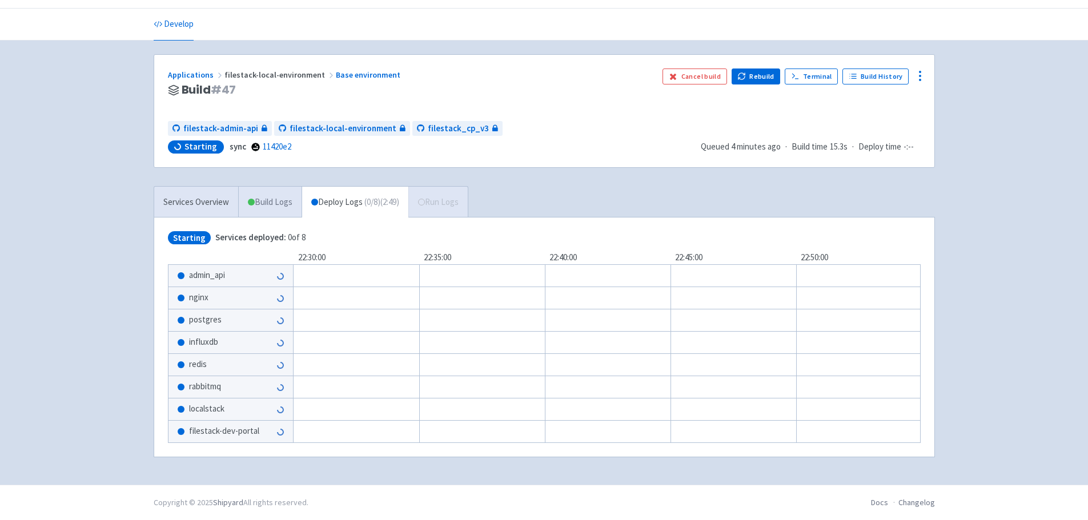
click at [274, 206] on link "Build Logs" at bounding box center [270, 202] width 63 height 31
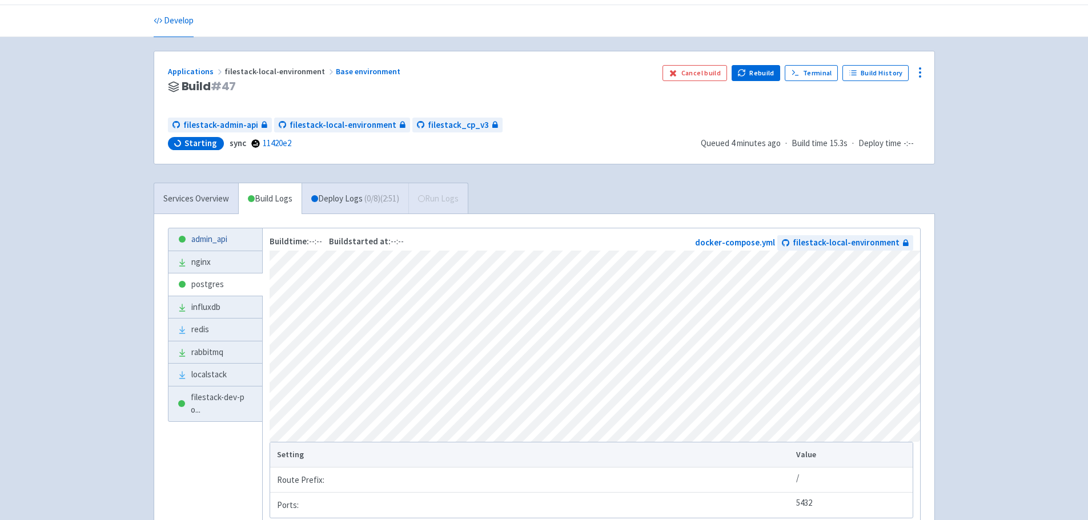
click at [218, 241] on link "admin_api" at bounding box center [216, 240] width 94 height 22
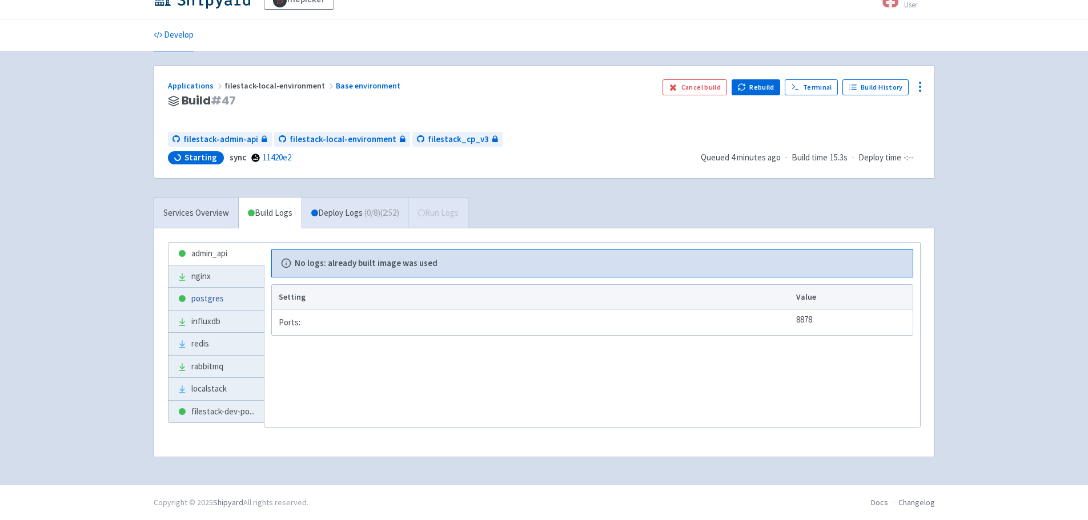
click at [223, 299] on link "postgres" at bounding box center [216, 299] width 95 height 22
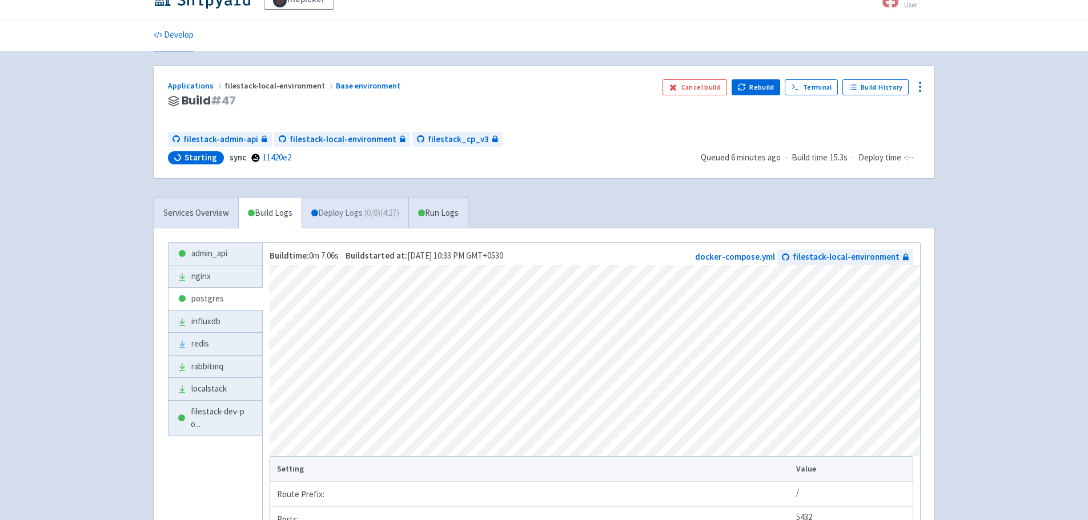
click at [382, 219] on span "( 0 / 8 ) (4:27)" at bounding box center [381, 213] width 35 height 13
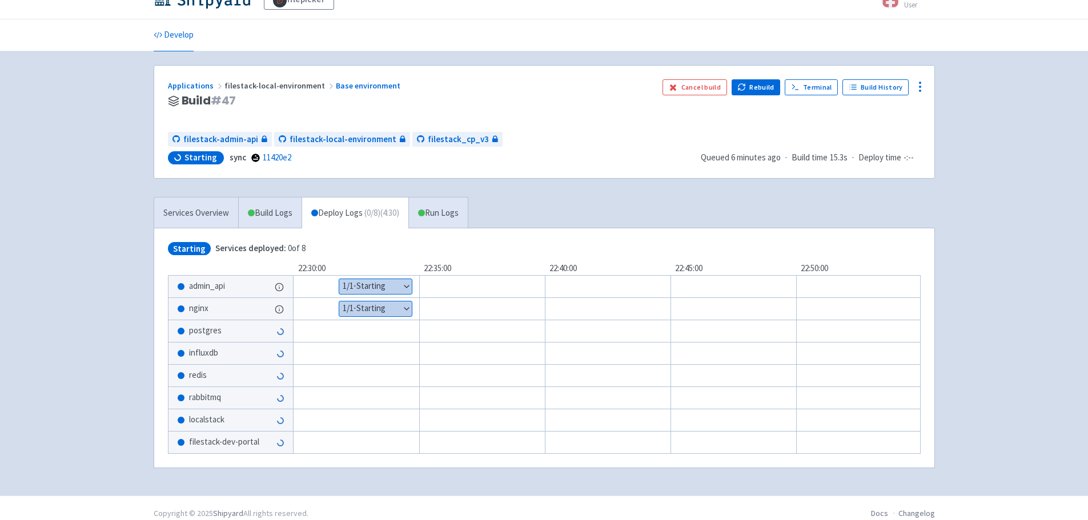
click at [372, 309] on button "Show details" at bounding box center [375, 309] width 73 height 15
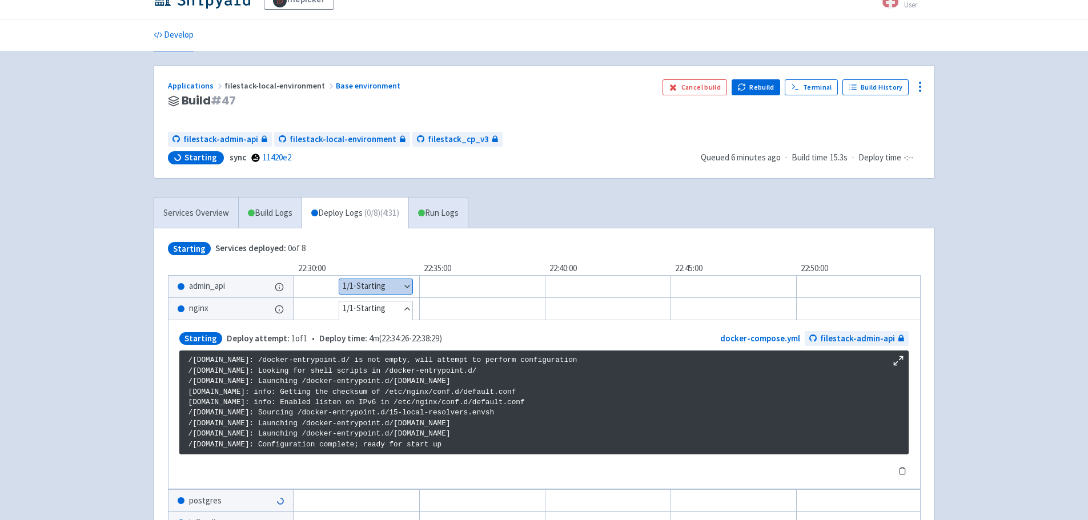
click at [381, 282] on button "Show details" at bounding box center [375, 286] width 73 height 15
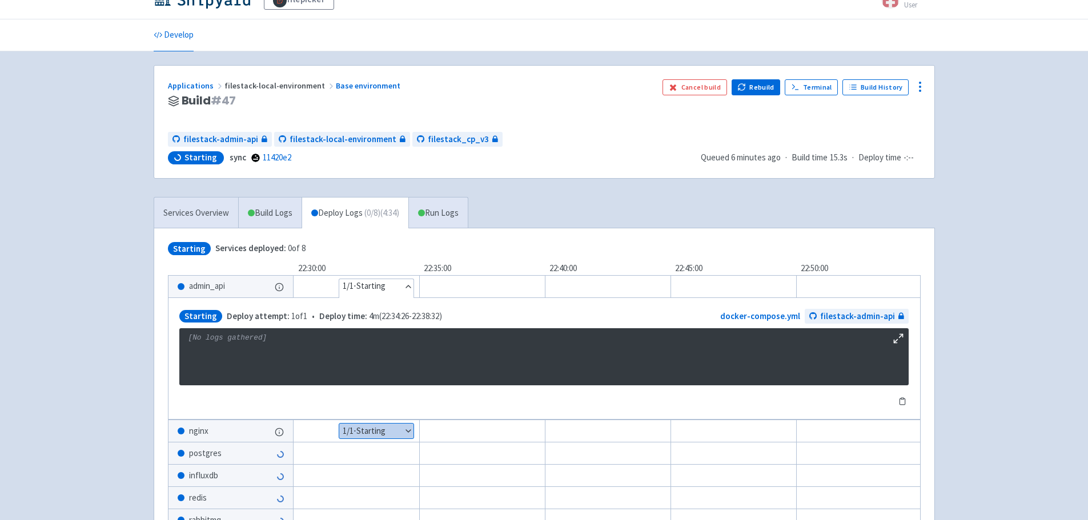
click at [902, 336] on line at bounding box center [900, 336] width 3 height 3
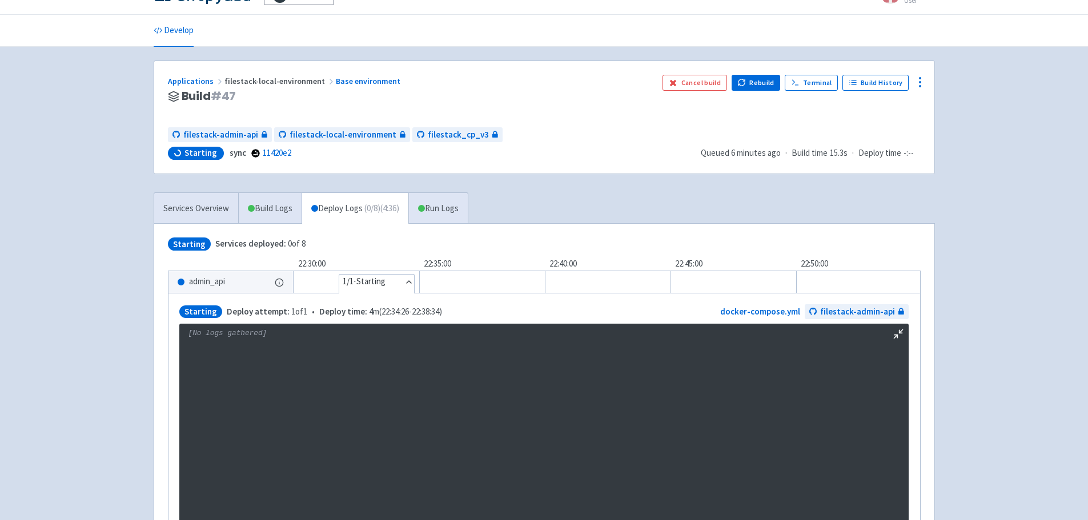
scroll to position [20, 0]
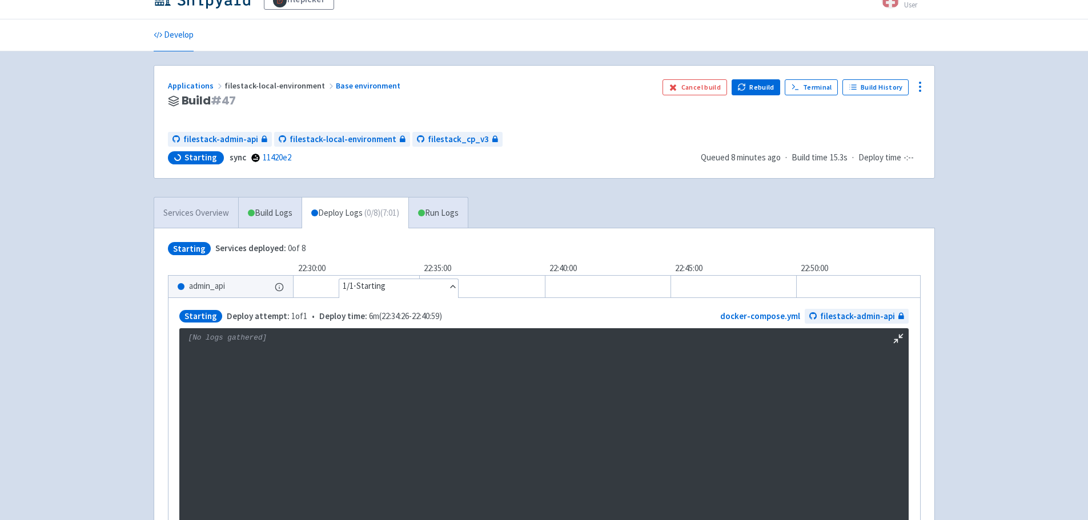
click at [203, 209] on link "Services Overview" at bounding box center [196, 213] width 84 height 31
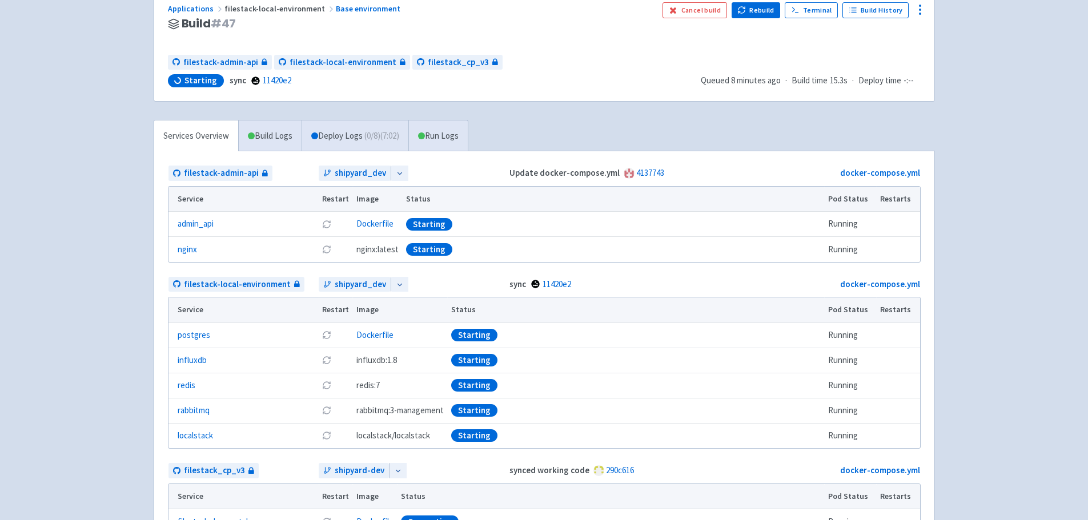
scroll to position [203, 0]
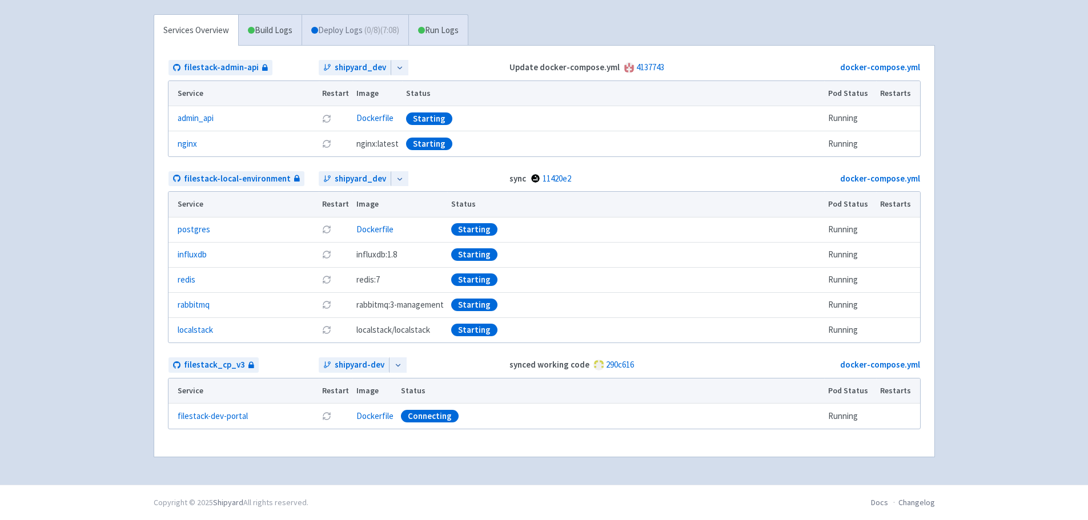
click at [334, 17] on link "Deploy Logs ( 0 / 8 ) (7:08)" at bounding box center [355, 30] width 107 height 31
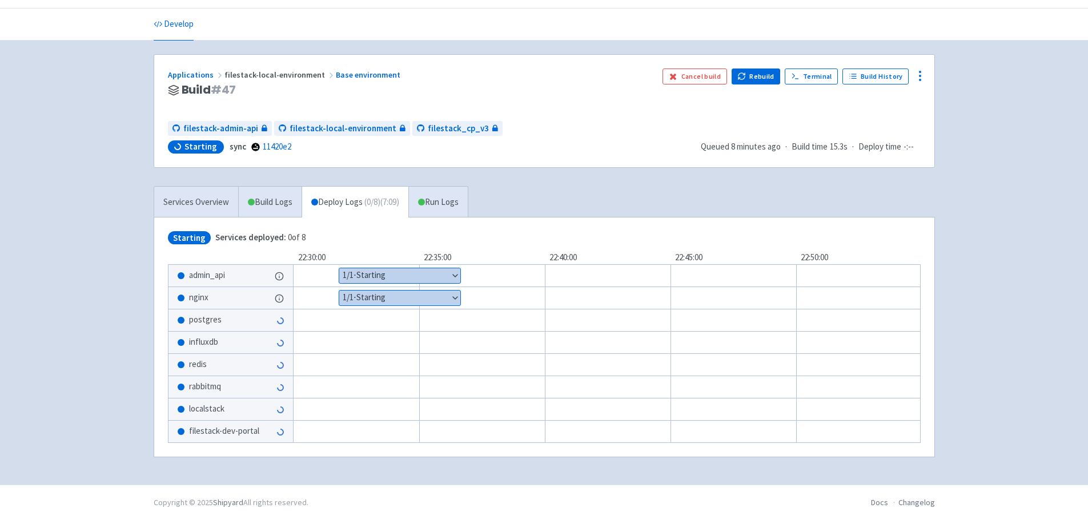
click at [348, 270] on button "Show details" at bounding box center [399, 276] width 121 height 15
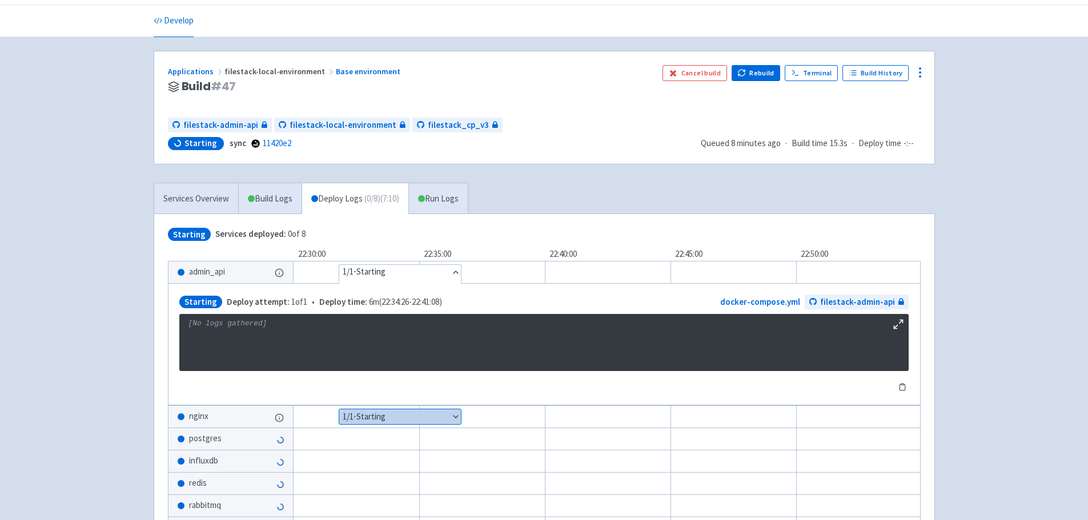
click at [384, 266] on button "Hide details" at bounding box center [400, 272] width 122 height 15
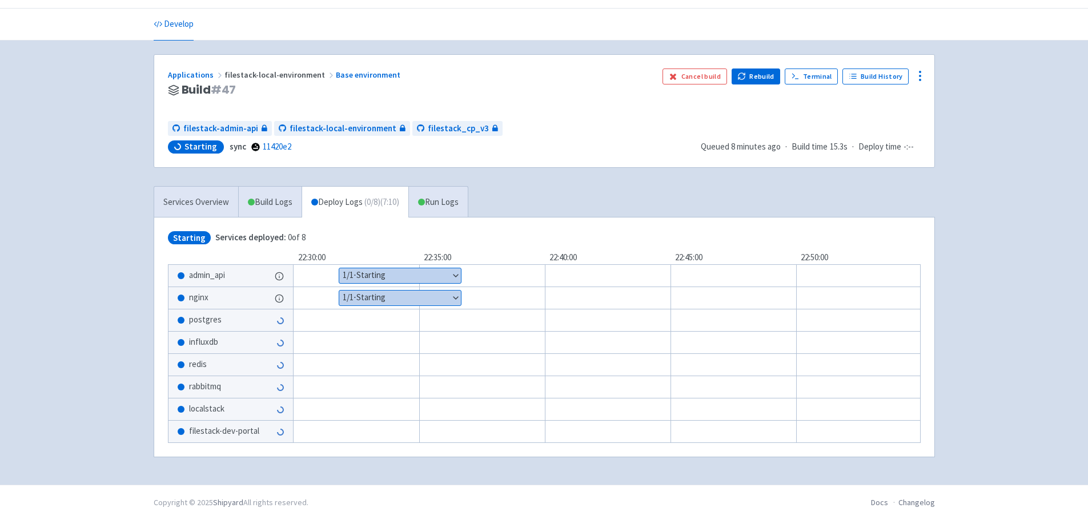
click at [383, 303] on div "Show details 1 / 1 ⋅ Starting" at bounding box center [623, 298] width 731 height 23
click at [383, 302] on button "Show details" at bounding box center [400, 298] width 122 height 15
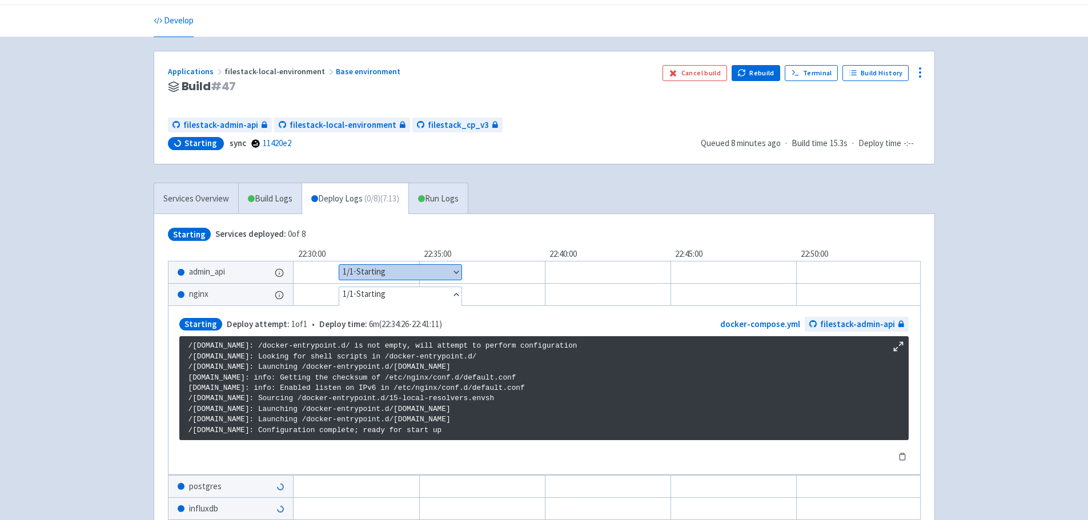
click at [383, 301] on button "Hide details" at bounding box center [400, 294] width 122 height 15
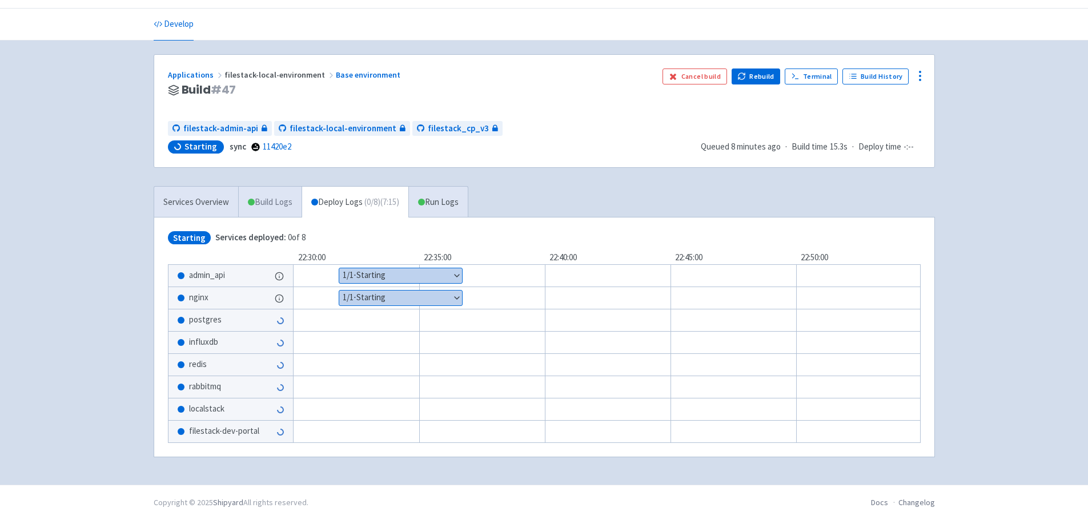
click at [278, 198] on link "Build Logs" at bounding box center [270, 202] width 63 height 31
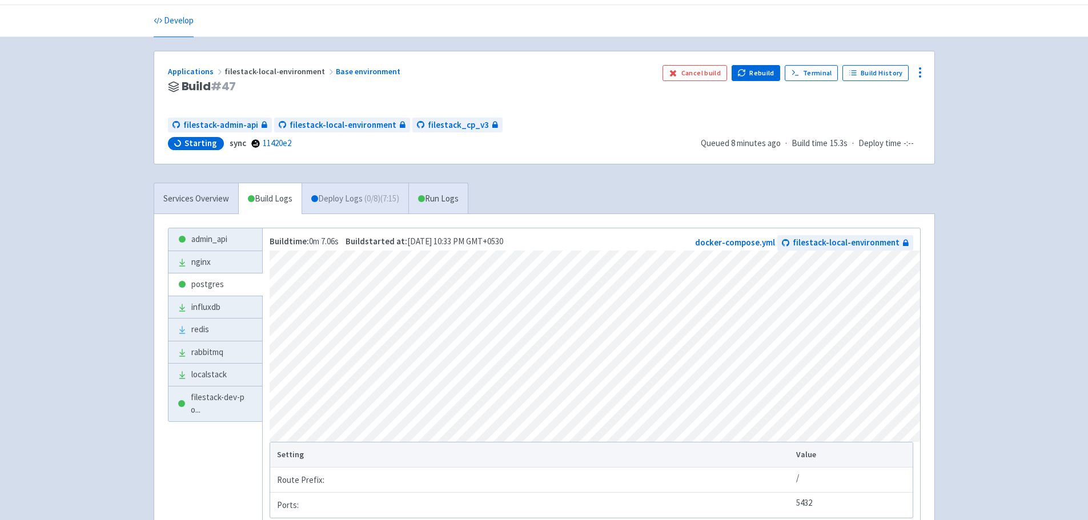
click at [348, 196] on link "Deploy Logs ( 0 / 8 ) (7:15)" at bounding box center [355, 198] width 107 height 31
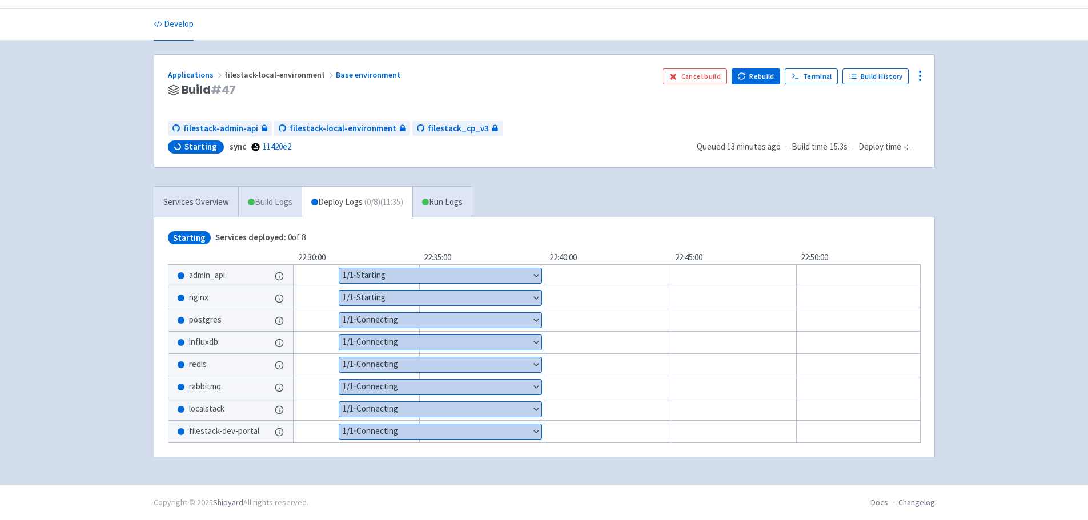
click at [285, 192] on link "Build Logs" at bounding box center [270, 202] width 63 height 31
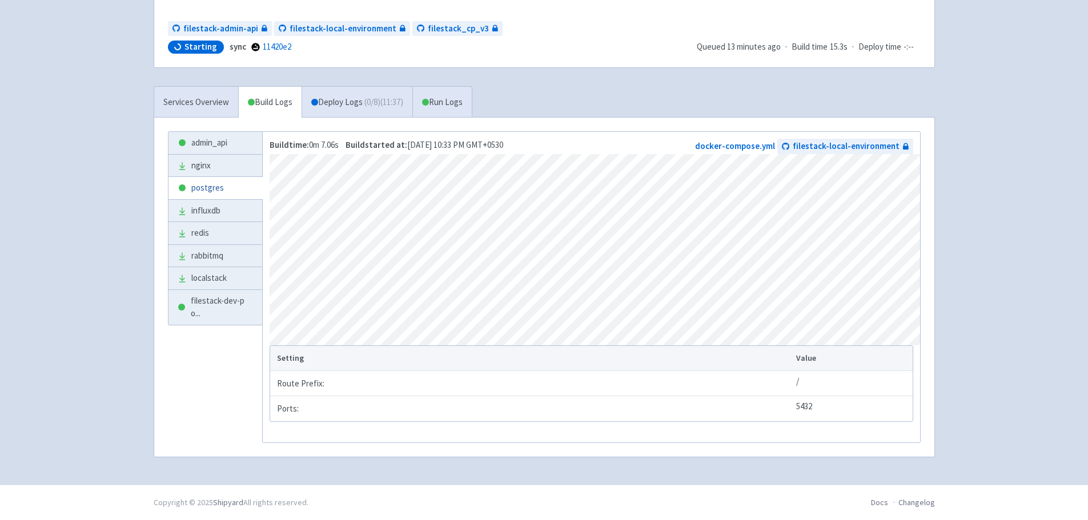
scroll to position [135, 0]
click at [442, 99] on link "Run Logs" at bounding box center [441, 102] width 59 height 31
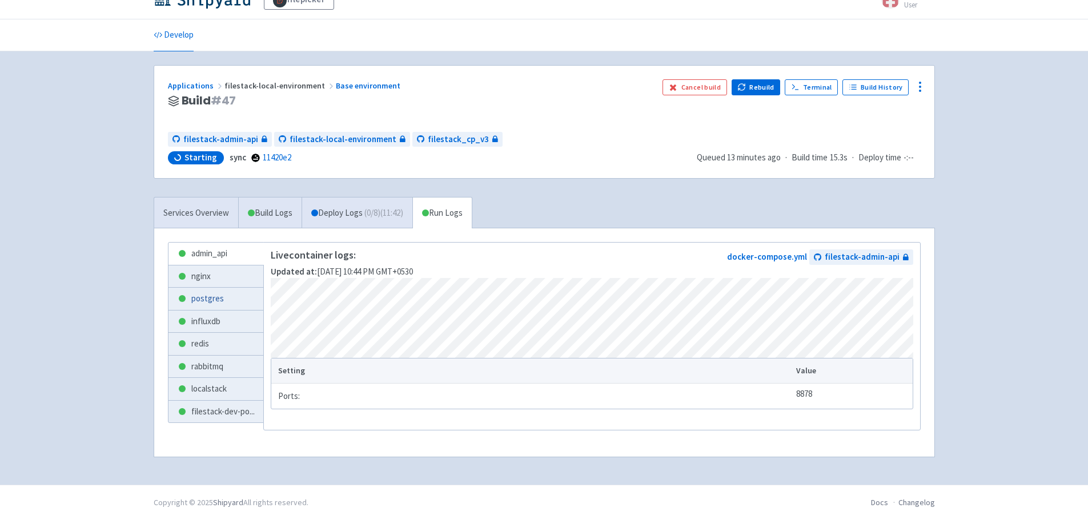
click at [249, 305] on link "postgres" at bounding box center [216, 299] width 95 height 22
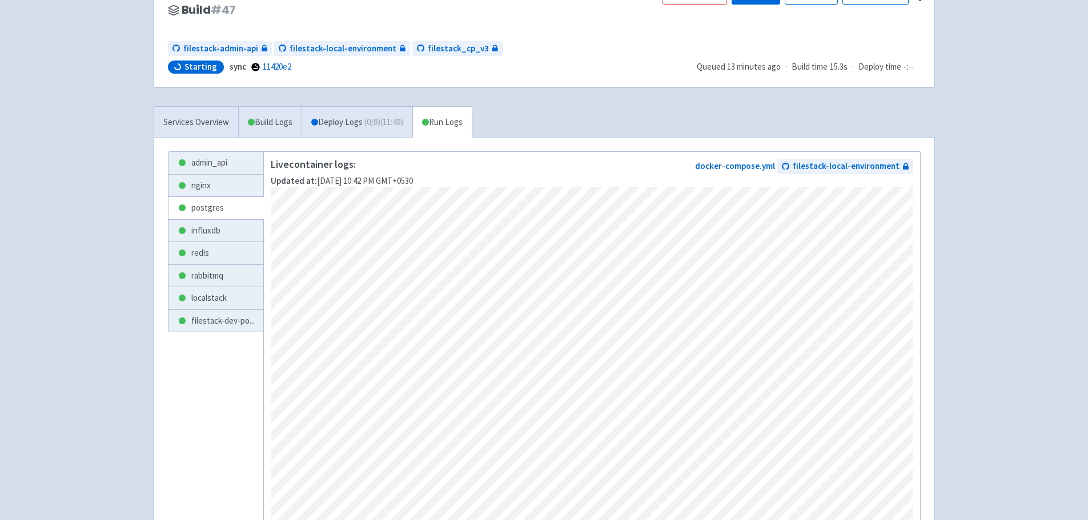
scroll to position [131, 0]
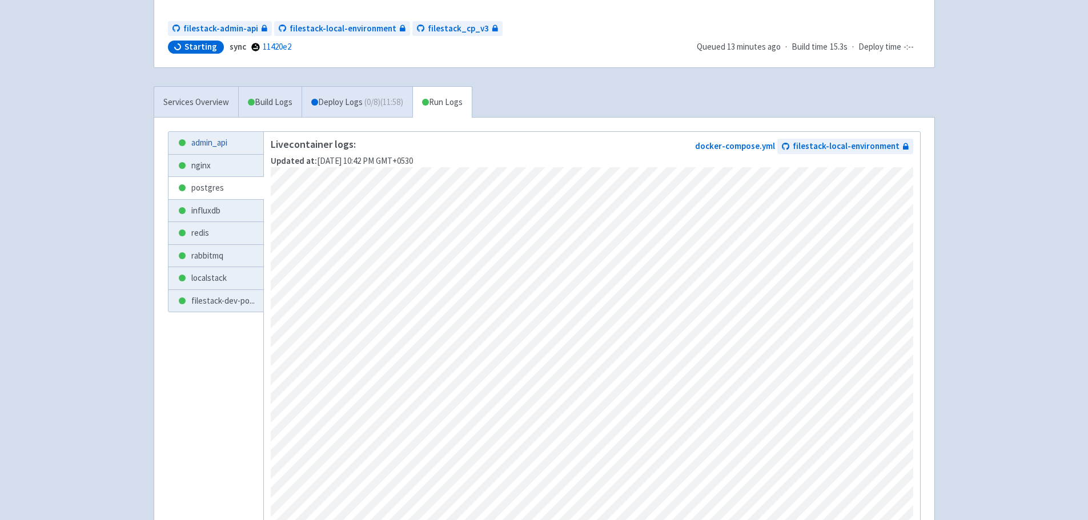
click at [203, 138] on link "admin_api" at bounding box center [216, 143] width 95 height 22
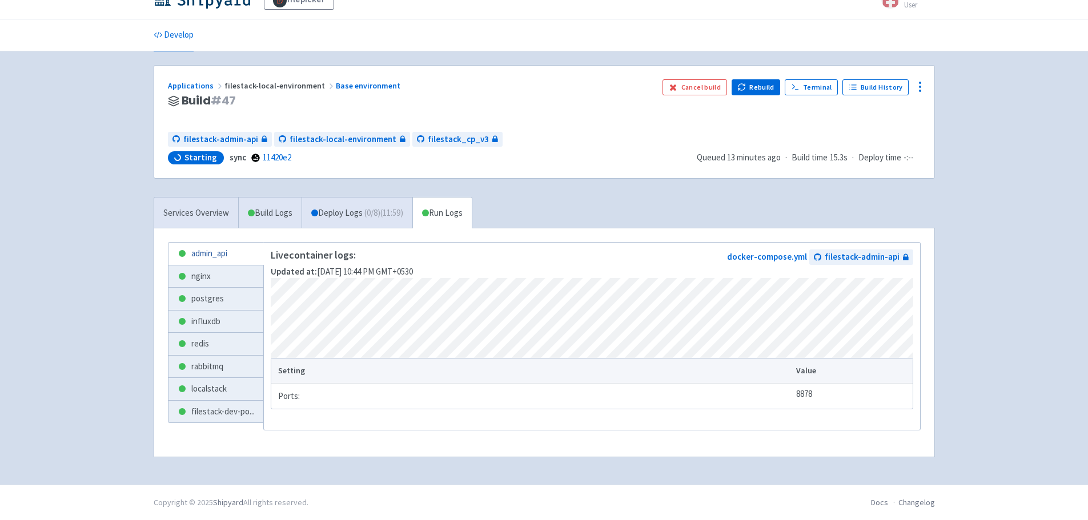
scroll to position [20, 0]
click at [220, 293] on link "postgres" at bounding box center [216, 299] width 95 height 22
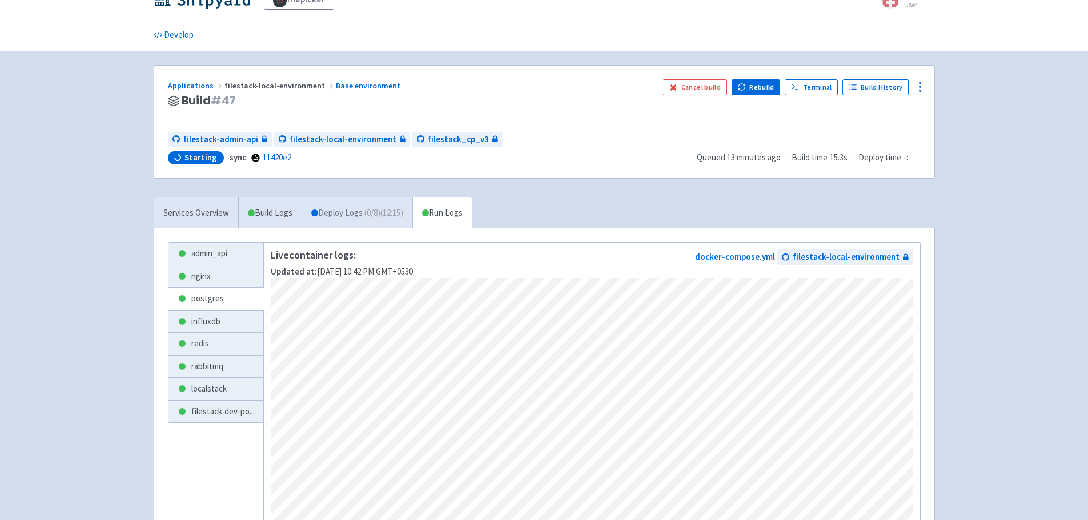
click at [313, 216] on link "Deploy Logs ( 0 / 8 ) (12:15)" at bounding box center [357, 213] width 111 height 31
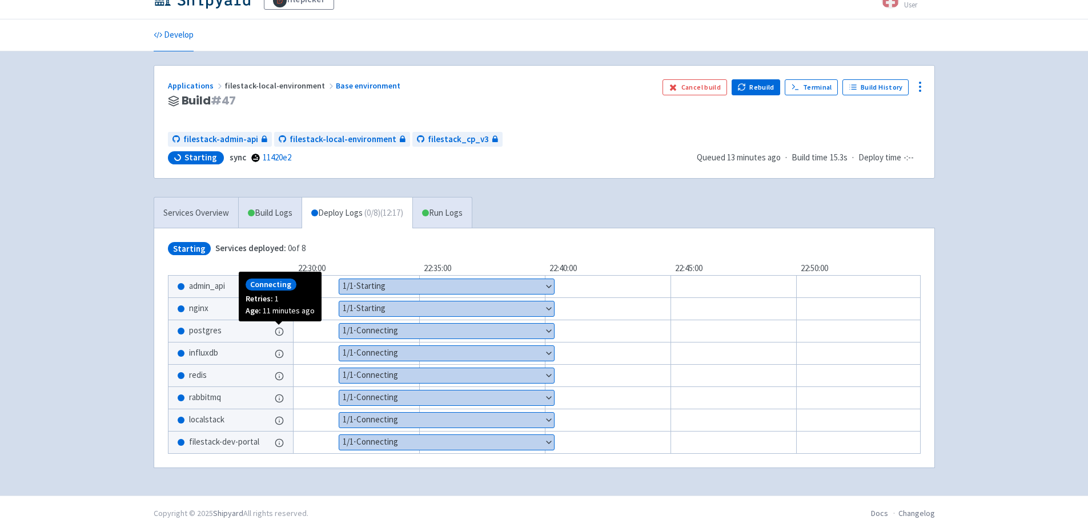
click at [276, 335] on icon at bounding box center [279, 331] width 9 height 9
click at [361, 325] on button "Show details" at bounding box center [446, 331] width 215 height 15
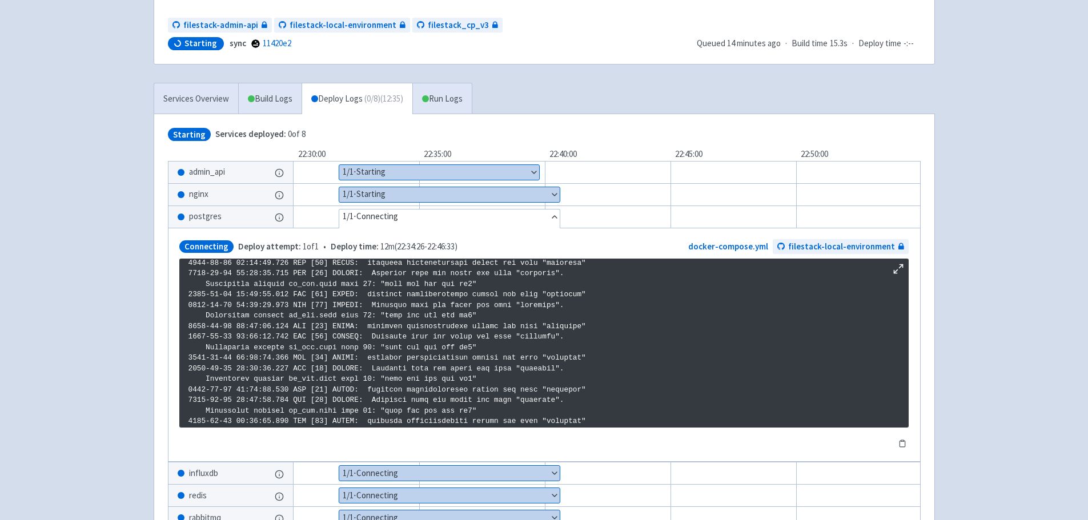
scroll to position [131, 0]
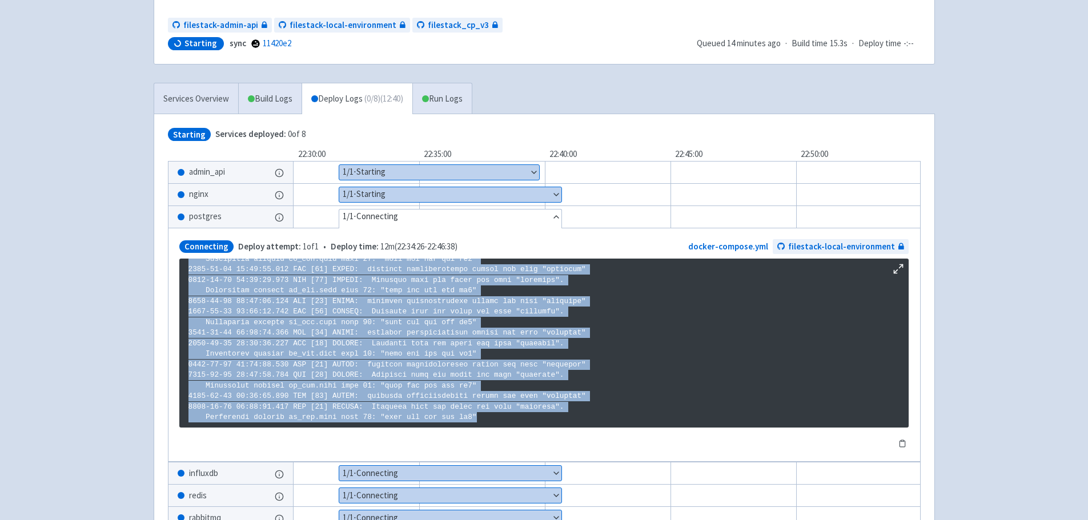
drag, startPoint x: 191, startPoint y: 270, endPoint x: 590, endPoint y: 418, distance: 425.1
click at [590, 418] on p at bounding box center [544, 275] width 711 height 338
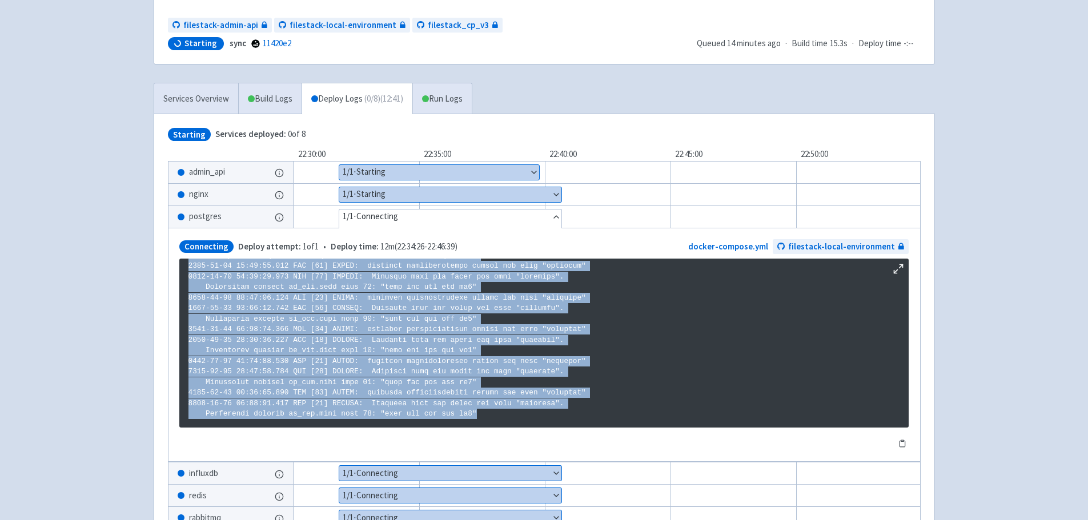
copy p "025-09-23 17:14:07.033 UTC [41] DETAIL: Password does not match for user "postg…"
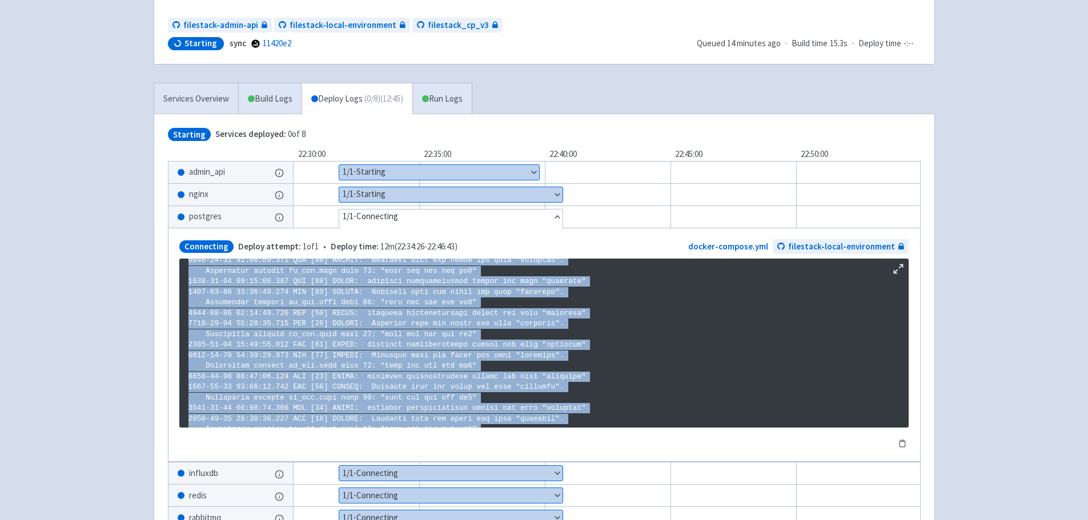
scroll to position [189, 0]
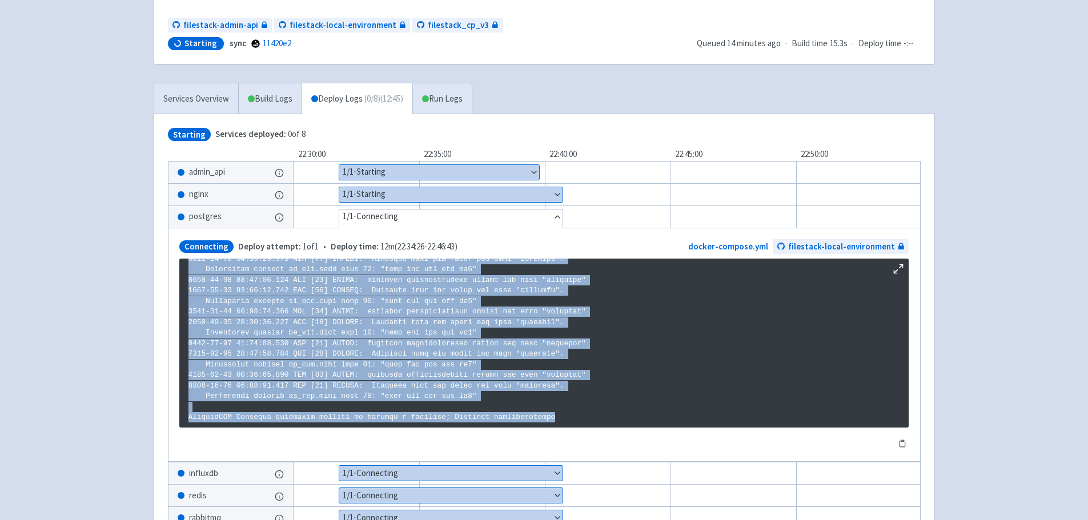
drag, startPoint x: 189, startPoint y: 321, endPoint x: 456, endPoint y: 439, distance: 292.9
click at [456, 439] on div "Maximize log window Copy to clipboard" at bounding box center [544, 354] width 730 height 191
copy pre "2025-09-23 17:06:03.987 UTC [30] LOG: incomplete startup packet 2025-09-23 17:1…"
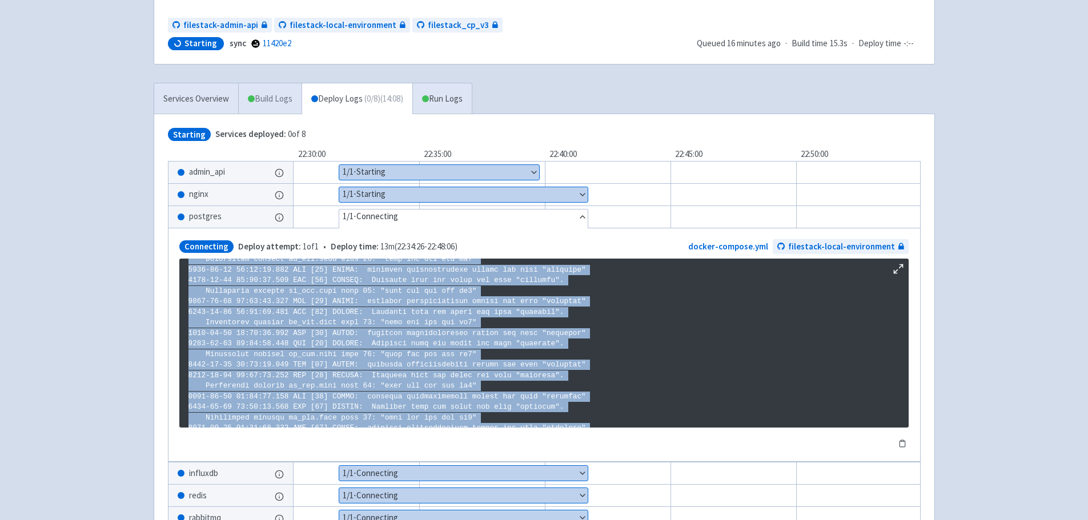
click at [252, 99] on span at bounding box center [251, 98] width 7 height 7
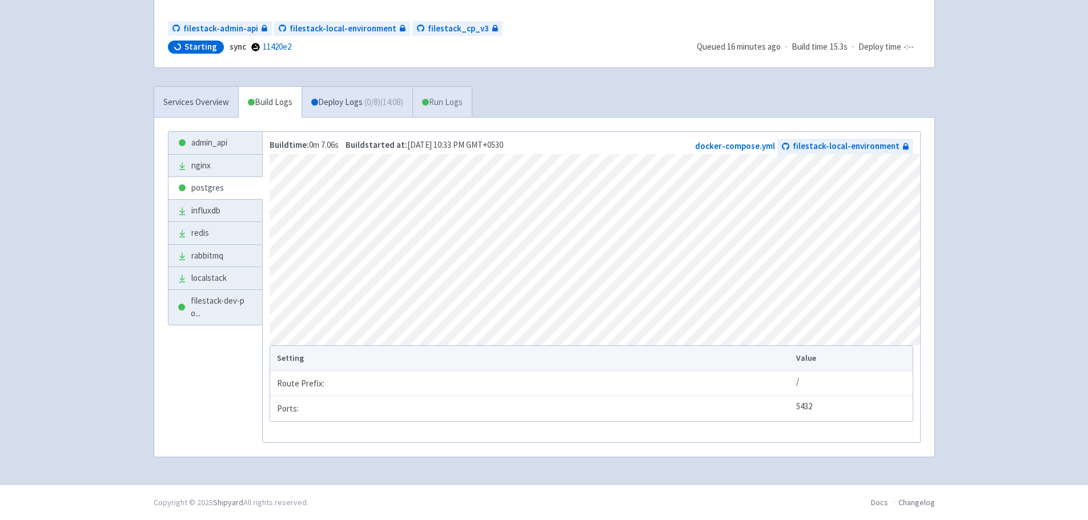
click at [429, 99] on span at bounding box center [425, 102] width 7 height 7
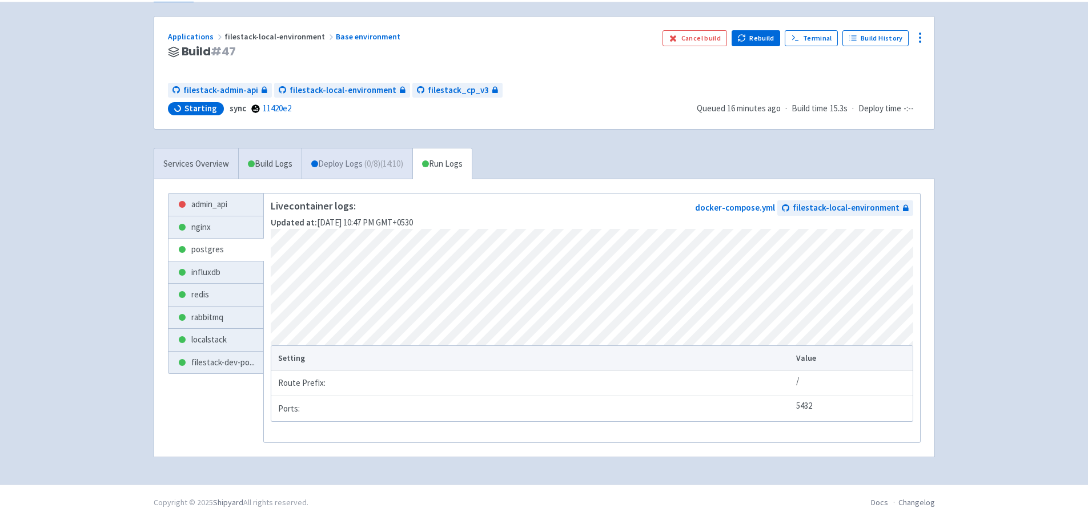
click at [317, 165] on link "Deploy Logs ( 0 / 8 ) (14:10)" at bounding box center [357, 164] width 111 height 31
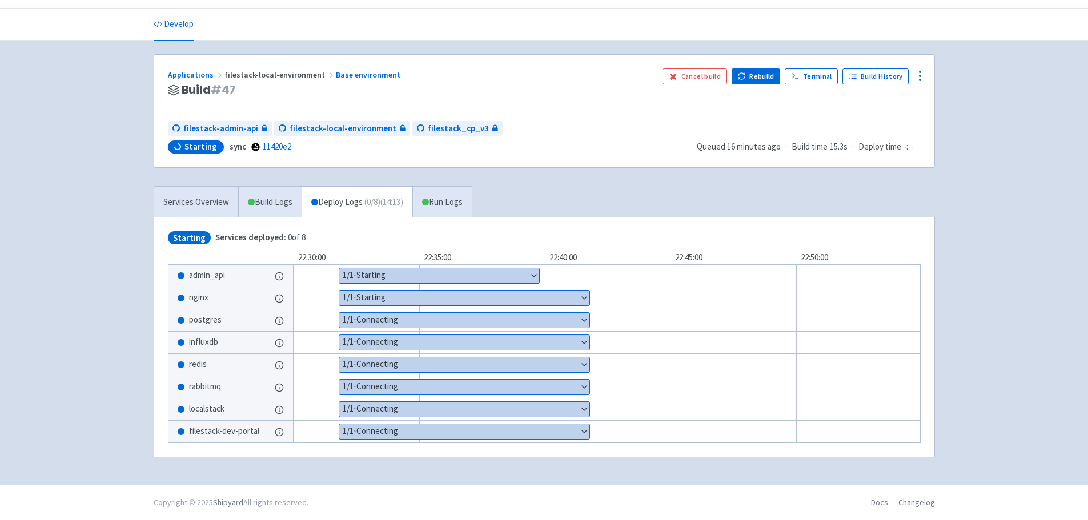
click at [352, 317] on button "Show details" at bounding box center [464, 320] width 250 height 15
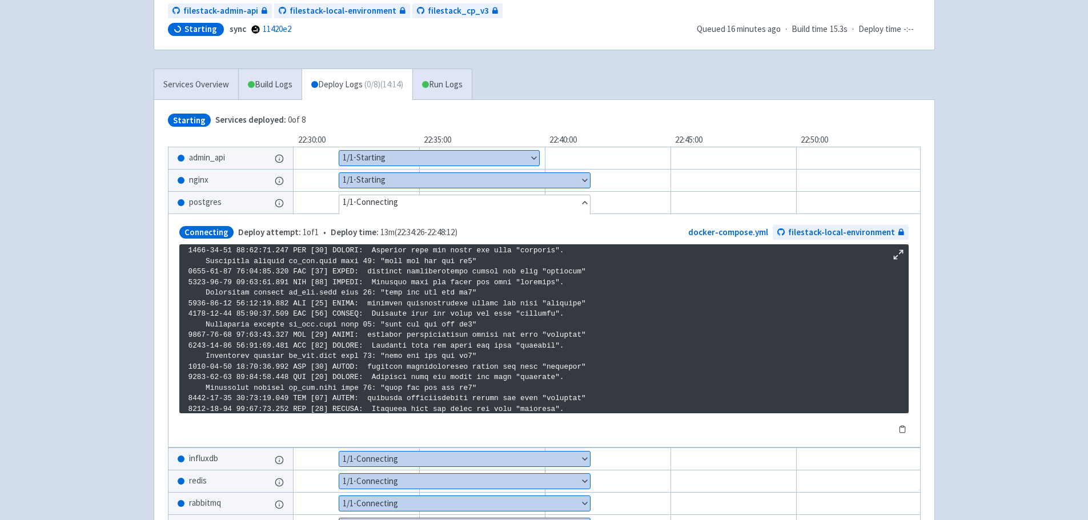
scroll to position [0, 0]
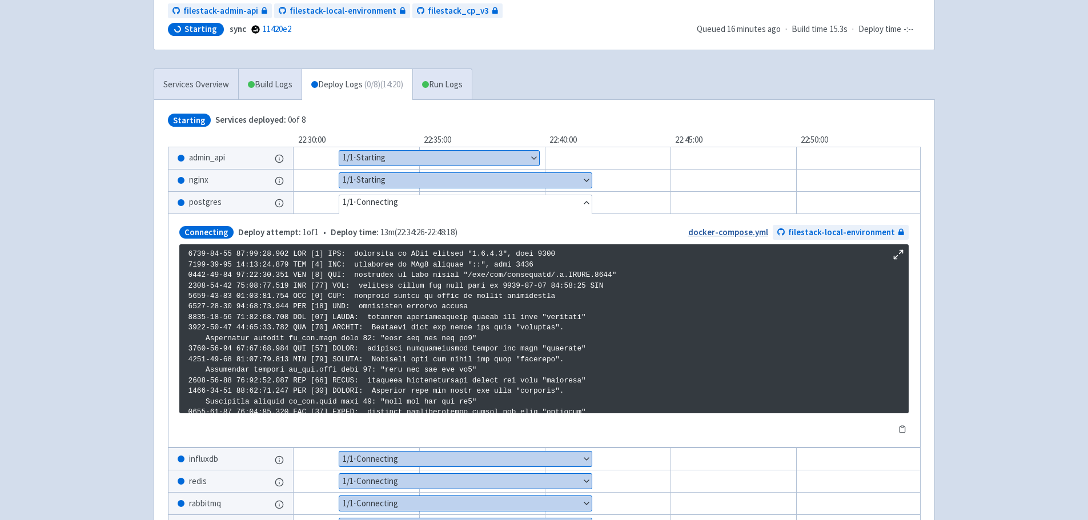
click at [757, 237] on link "docker-compose.yml" at bounding box center [728, 232] width 80 height 11
